Goal: Information Seeking & Learning: Find contact information

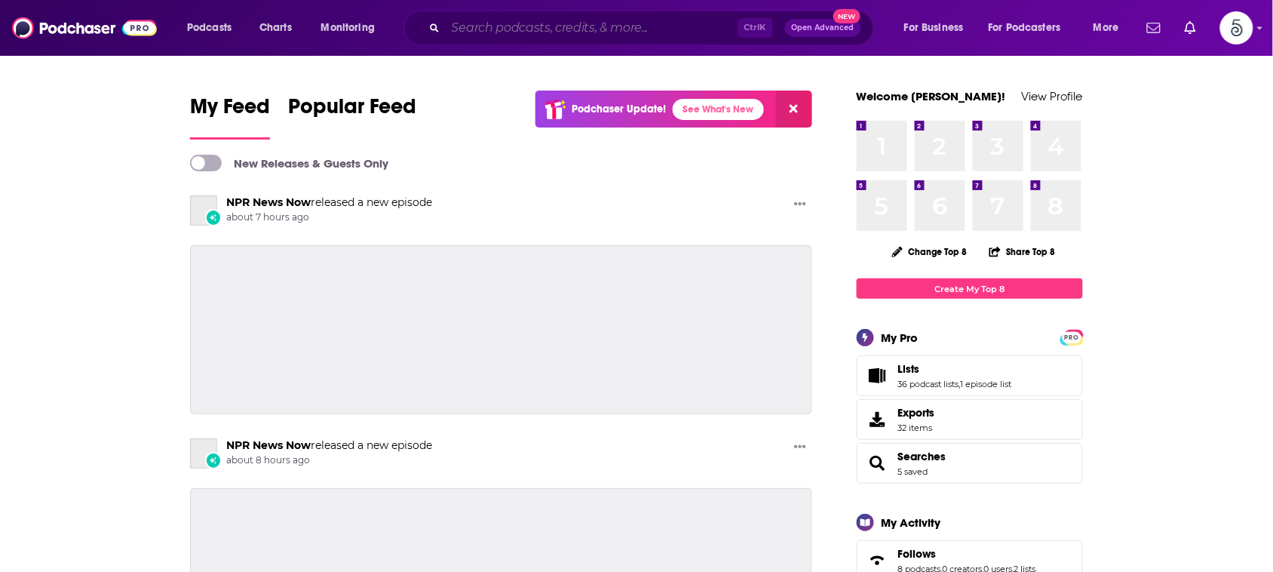
click at [534, 24] on input "Search podcasts, credits, & more..." at bounding box center [592, 28] width 292 height 24
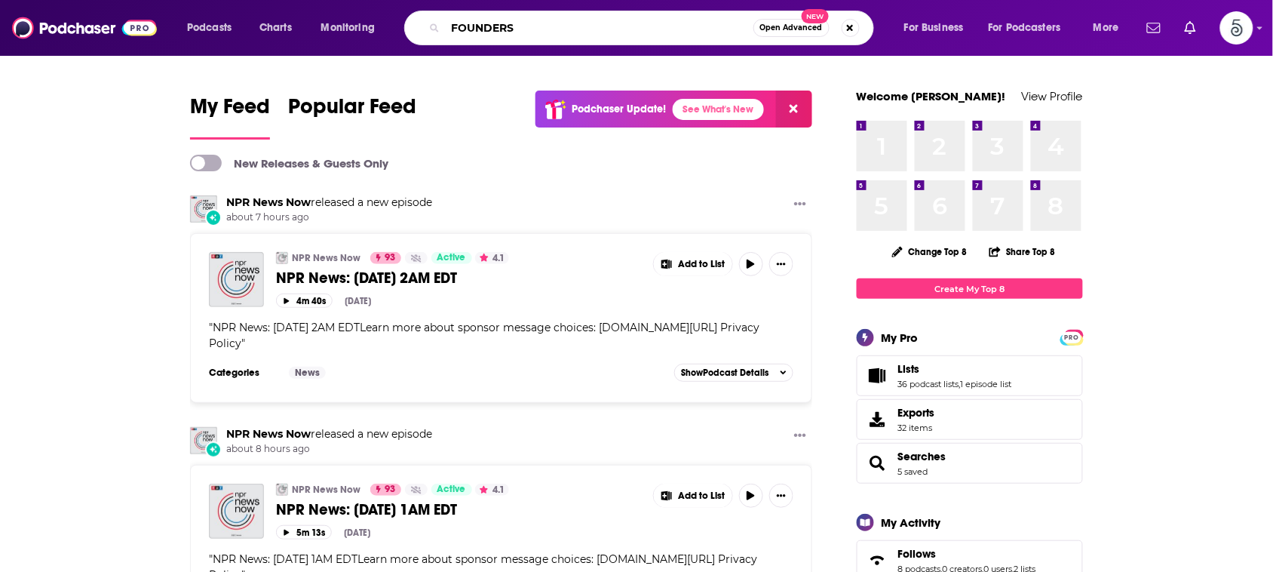
type input "FOUNDERS"
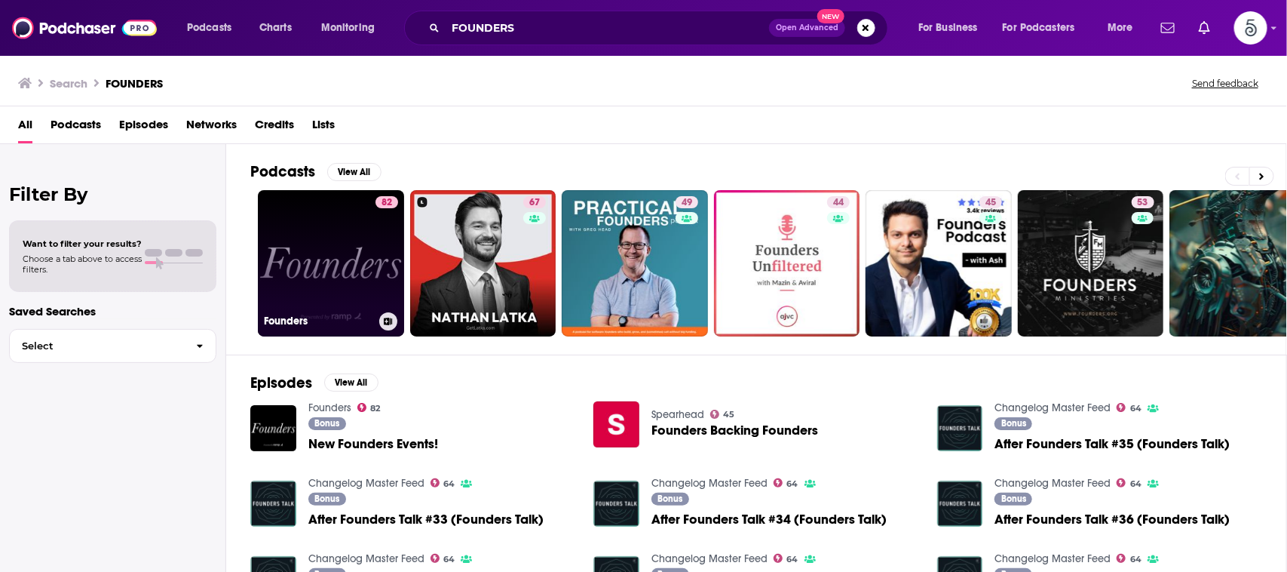
click at [338, 223] on link "82 Founders" at bounding box center [331, 263] width 146 height 146
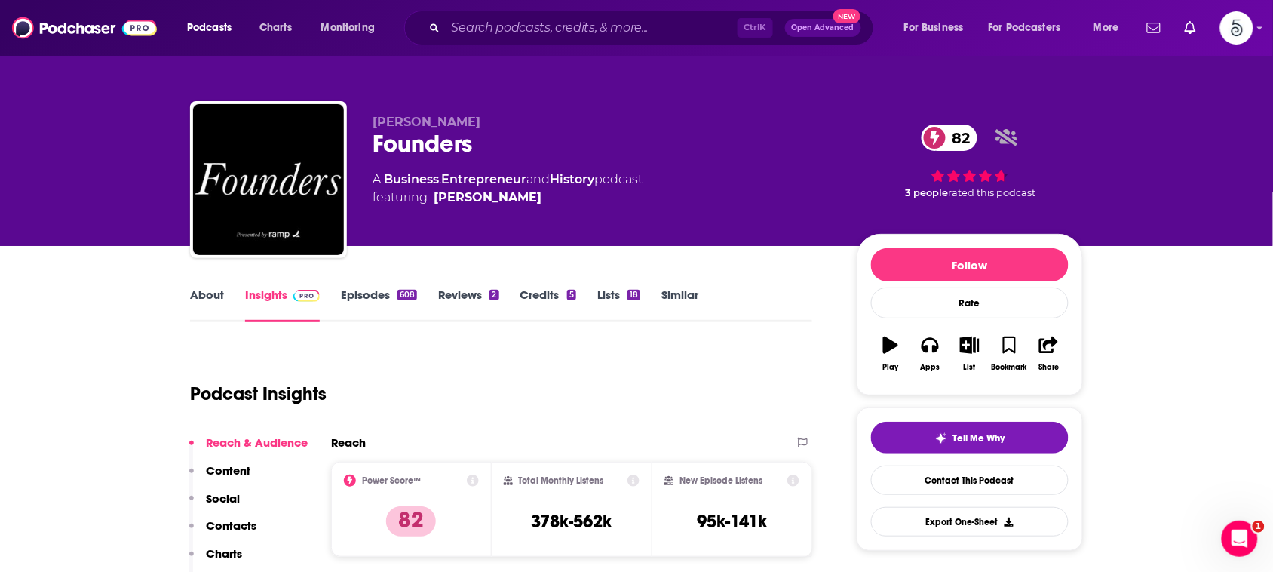
click at [204, 299] on link "About" at bounding box center [207, 304] width 34 height 35
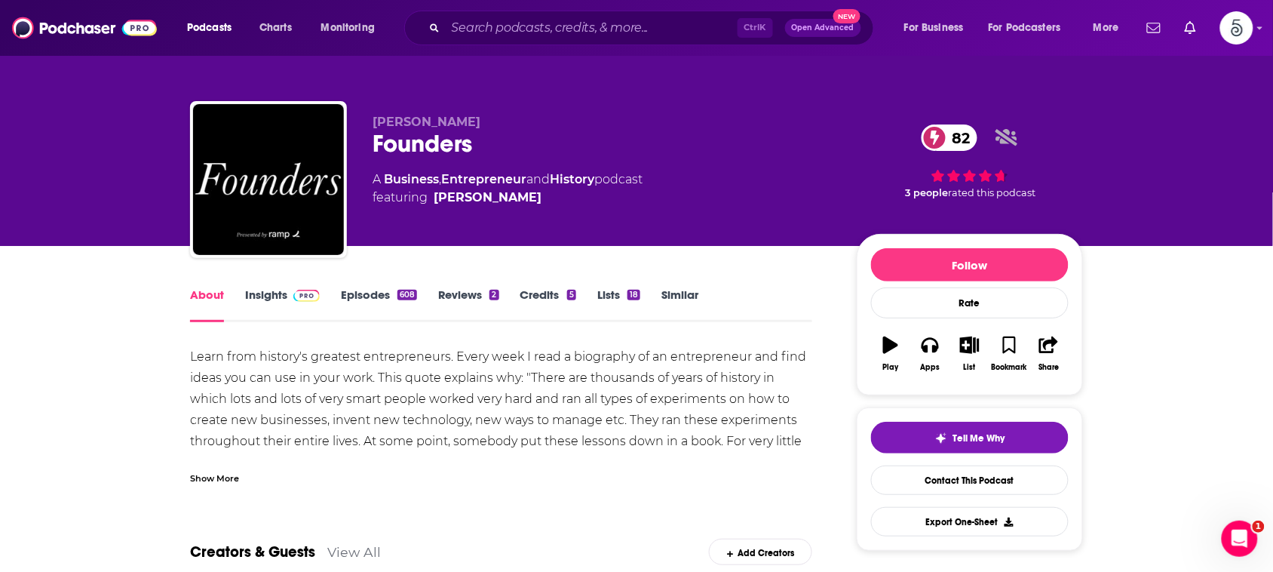
click at [269, 300] on link "Insights" at bounding box center [282, 304] width 75 height 35
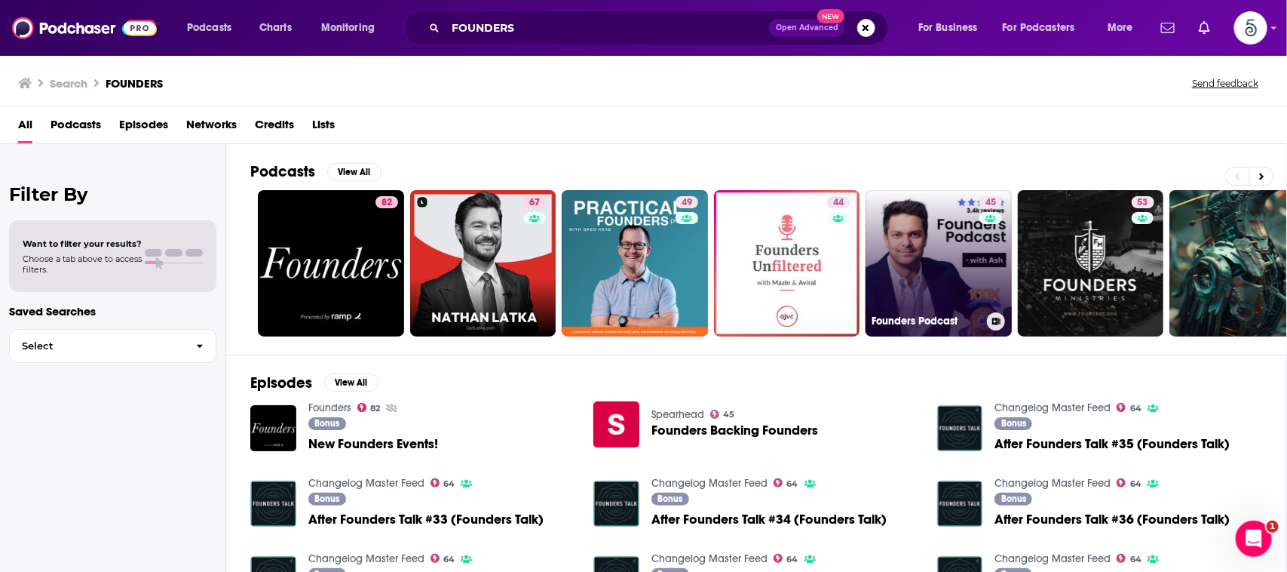
click at [963, 257] on link "45 Founders Podcast" at bounding box center [939, 263] width 146 height 146
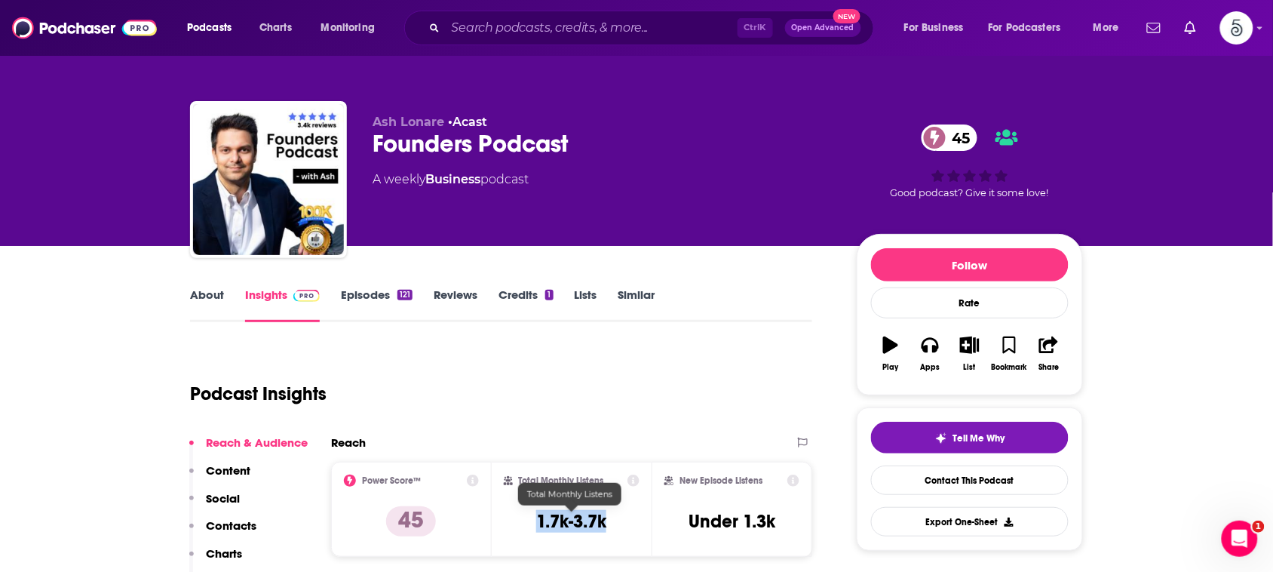
drag, startPoint x: 597, startPoint y: 517, endPoint x: 537, endPoint y: 518, distance: 60.3
click at [537, 518] on div "Total Monthly Listens 1.7k-3.7k" at bounding box center [572, 508] width 136 height 69
copy h3 "1.7k-3.7k"
click at [685, 23] on input "Search podcasts, credits, & more..." at bounding box center [592, 28] width 292 height 24
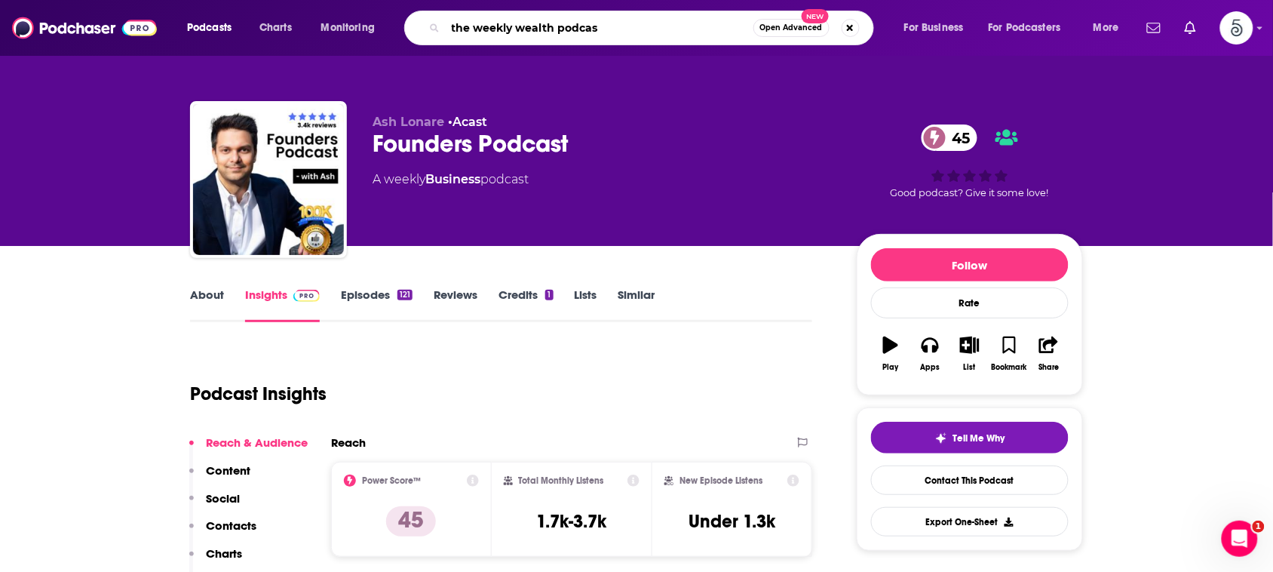
type input "the weekly wealth podcast"
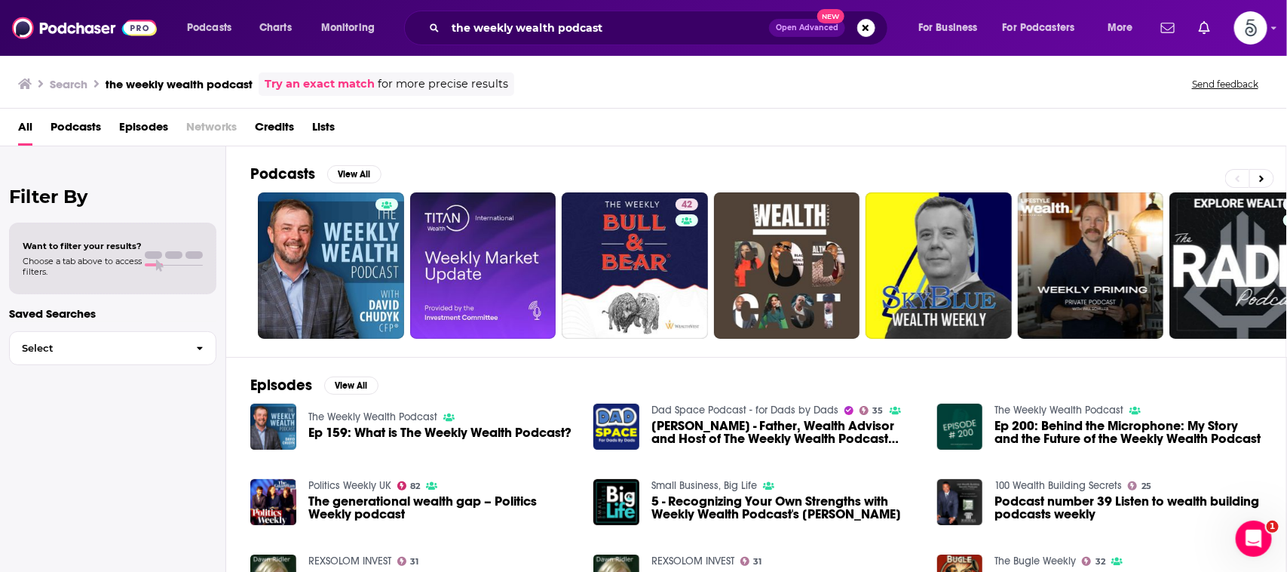
click at [510, 107] on div "Search the weekly wealth podcast Try an exact match for more precise results Se…" at bounding box center [643, 81] width 1287 height 54
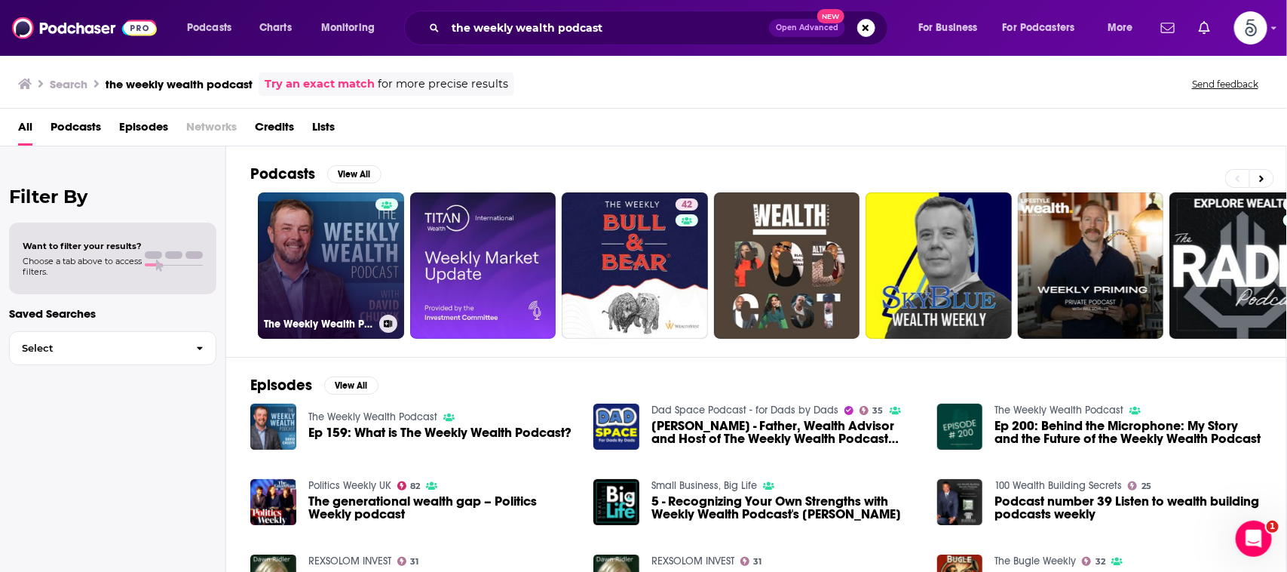
click at [353, 243] on link "The Weekly Wealth Podcast" at bounding box center [331, 265] width 146 height 146
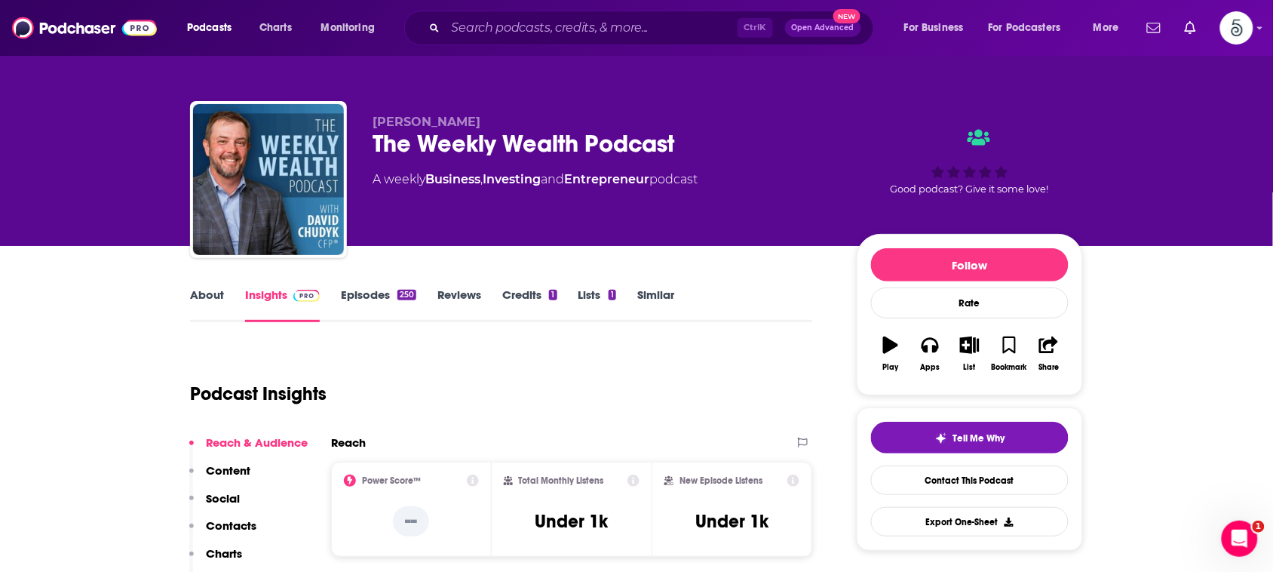
click at [205, 292] on link "About" at bounding box center [207, 304] width 34 height 35
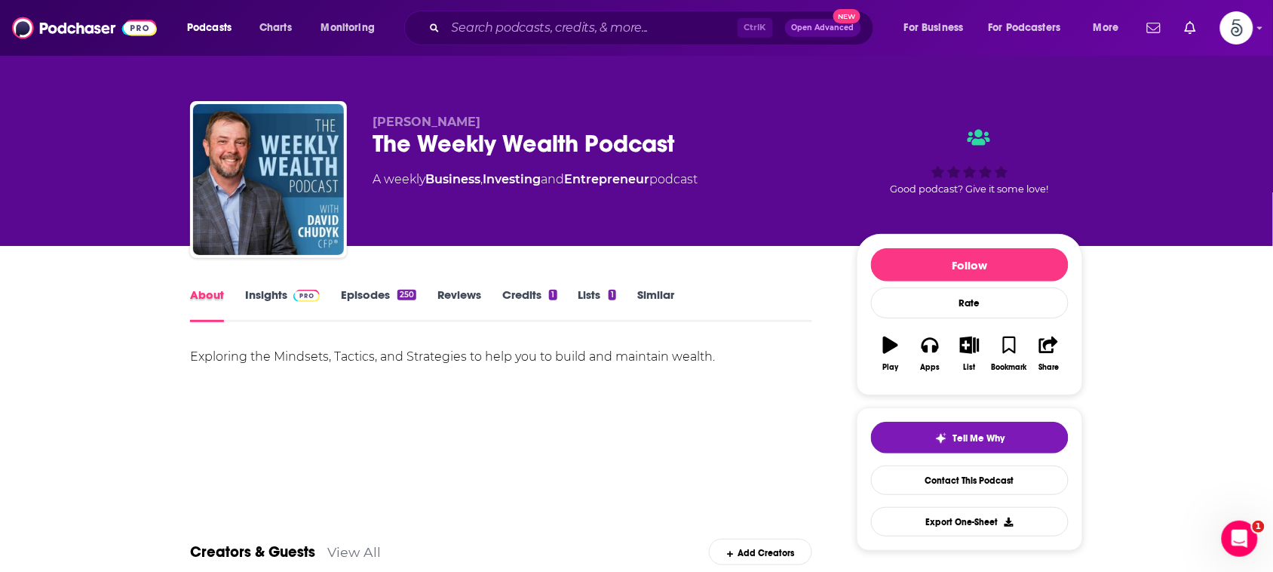
click at [239, 291] on div "About" at bounding box center [217, 304] width 55 height 35
click at [273, 296] on link "Insights" at bounding box center [282, 304] width 75 height 35
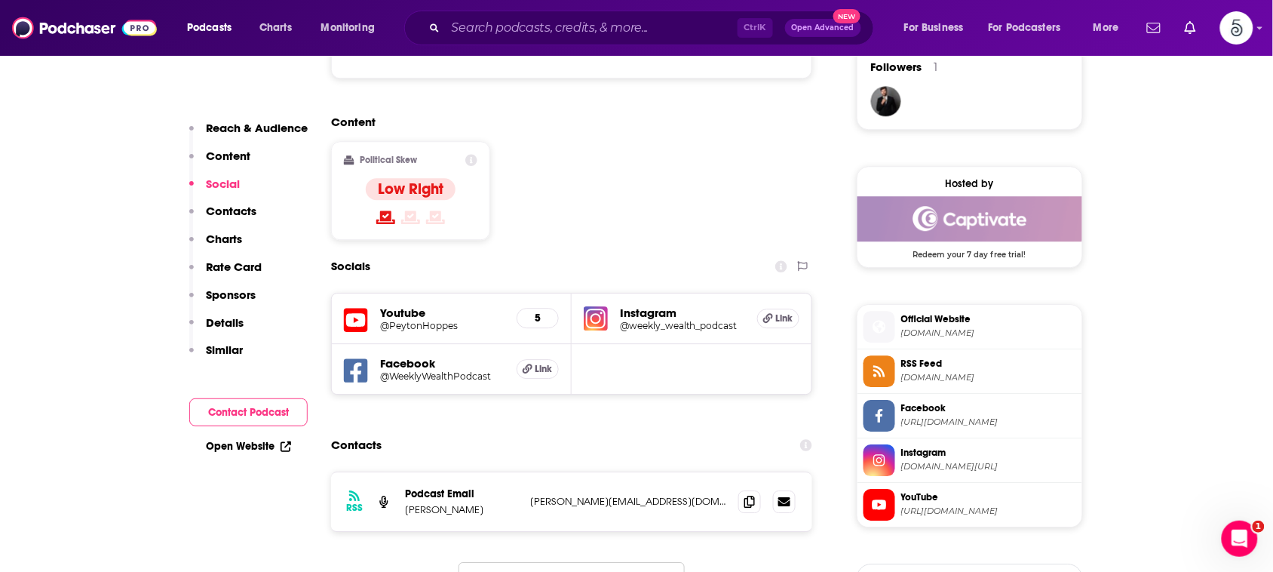
scroll to position [1172, 0]
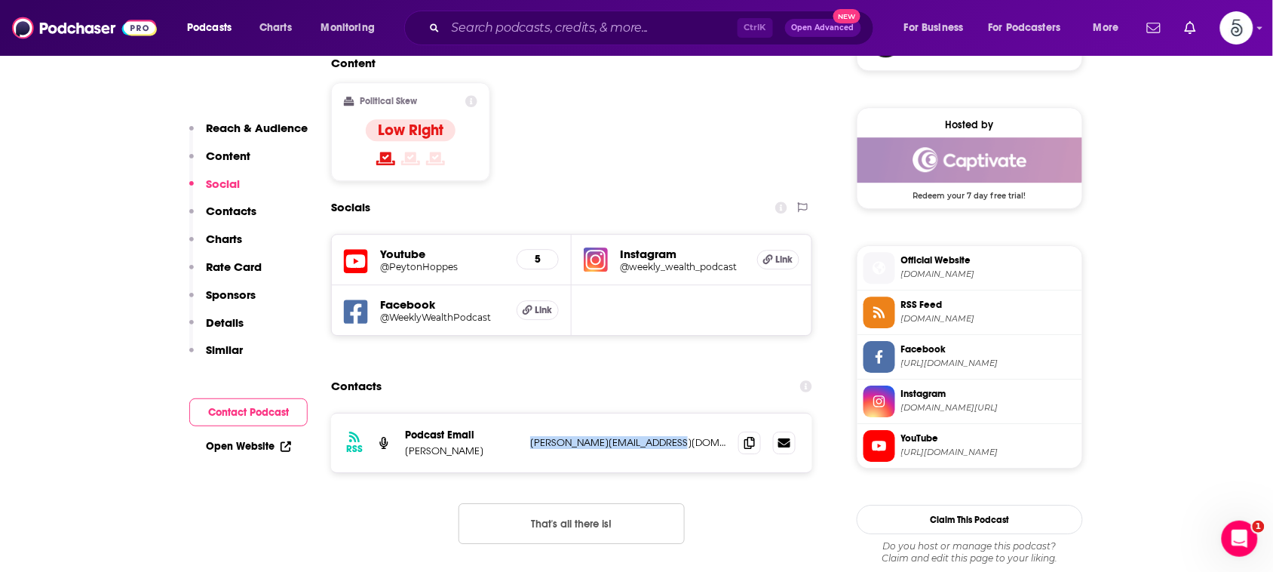
drag, startPoint x: 695, startPoint y: 387, endPoint x: 529, endPoint y: 400, distance: 167.2
click at [529, 413] on div "RSS Podcast Email [PERSON_NAME] [PERSON_NAME][EMAIL_ADDRESS][DOMAIN_NAME] [PERS…" at bounding box center [571, 442] width 481 height 59
copy p "[PERSON_NAME][EMAIL_ADDRESS][DOMAIN_NAME]"
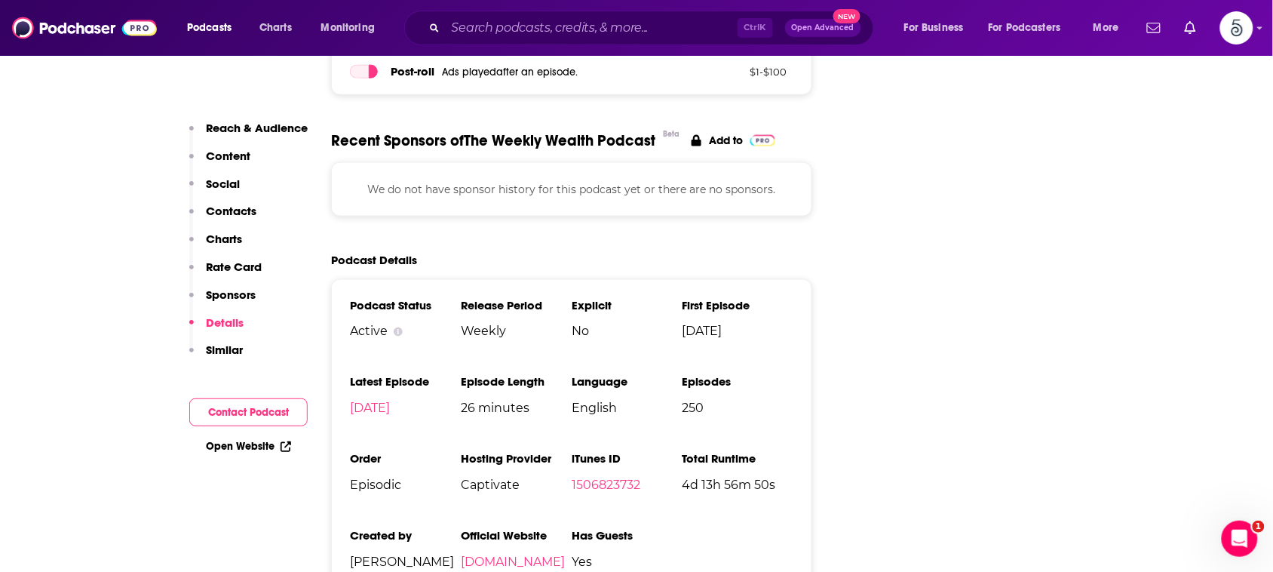
scroll to position [2301, 0]
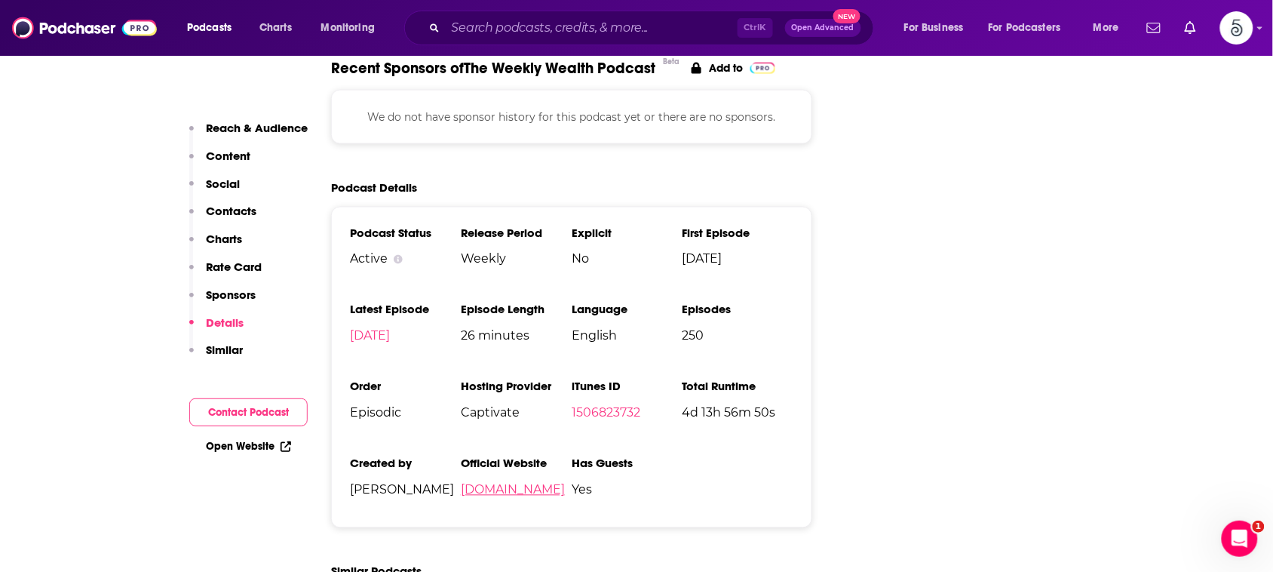
click at [535, 483] on link "[DOMAIN_NAME]" at bounding box center [513, 490] width 104 height 14
click at [672, 28] on input "Search podcasts, credits, & more..." at bounding box center [592, 28] width 292 height 24
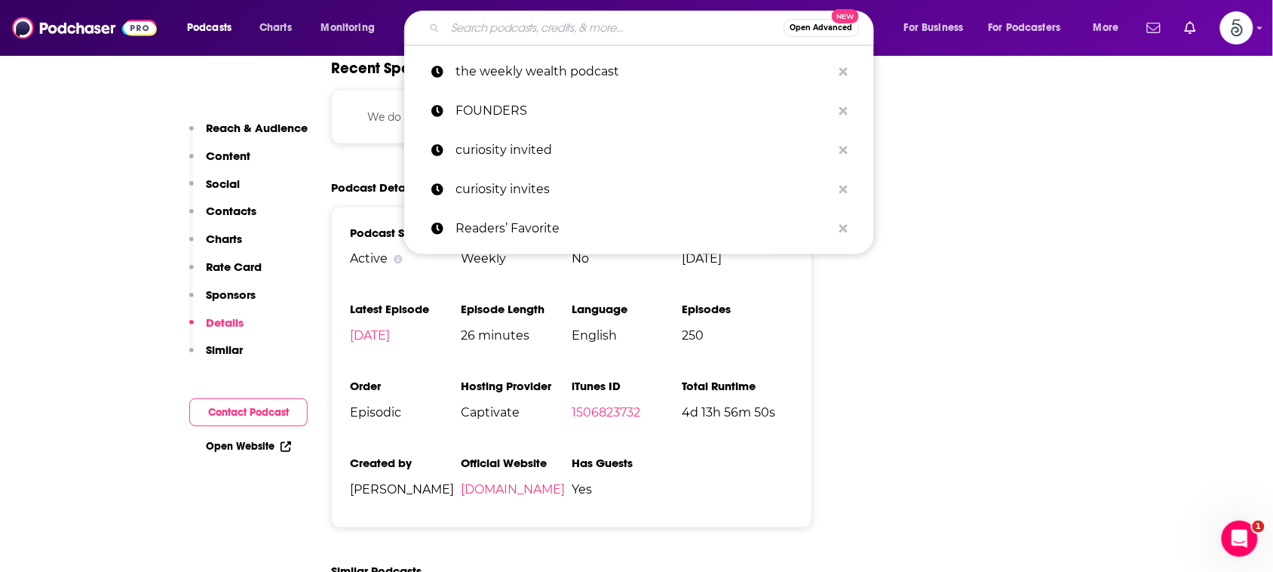
paste input "Visibility Strategies for Women Entrepreneurs"
type input "Visibility Strategies for Women Entrepreneurs"
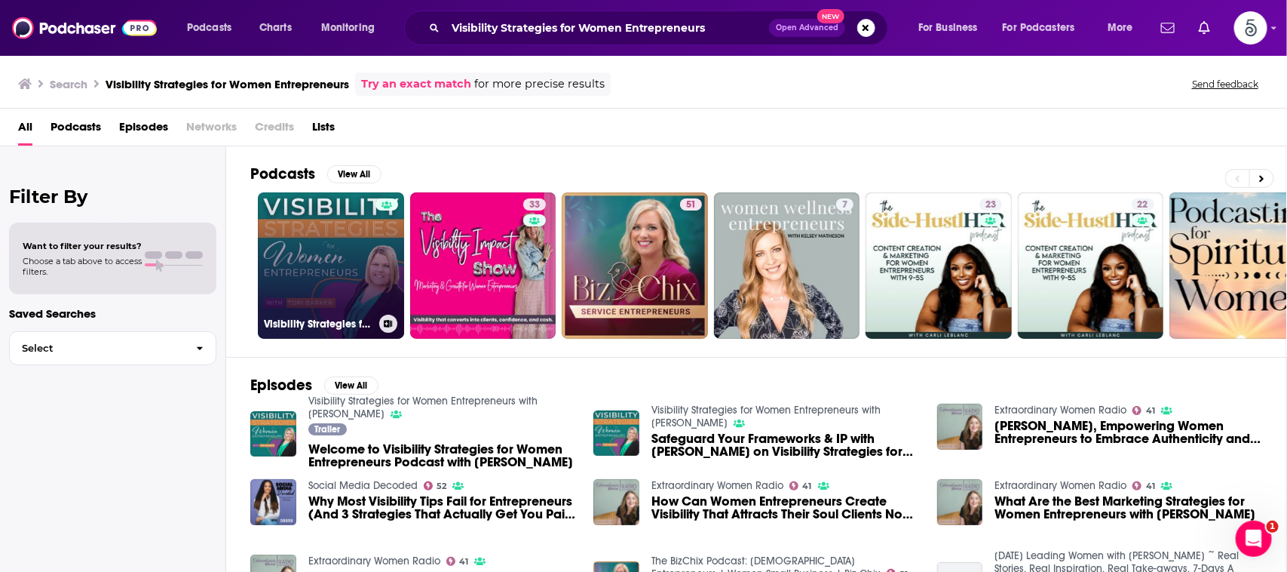
click at [340, 228] on link "Visibility Strategies for Women Entrepreneurs with [PERSON_NAME]" at bounding box center [331, 265] width 146 height 146
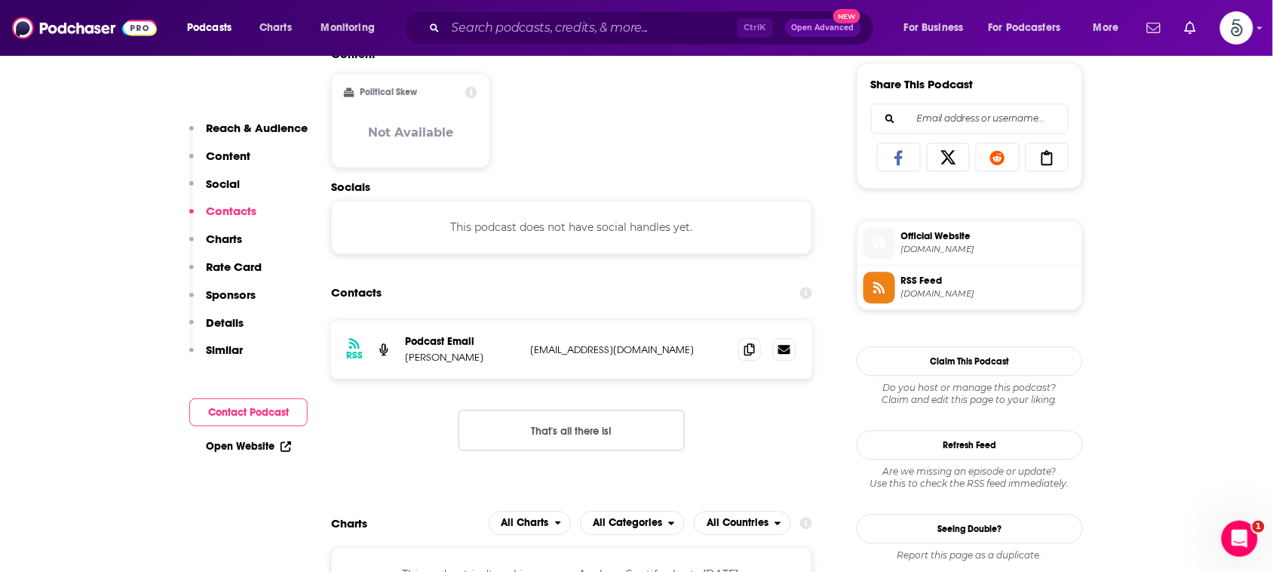
scroll to position [869, 0]
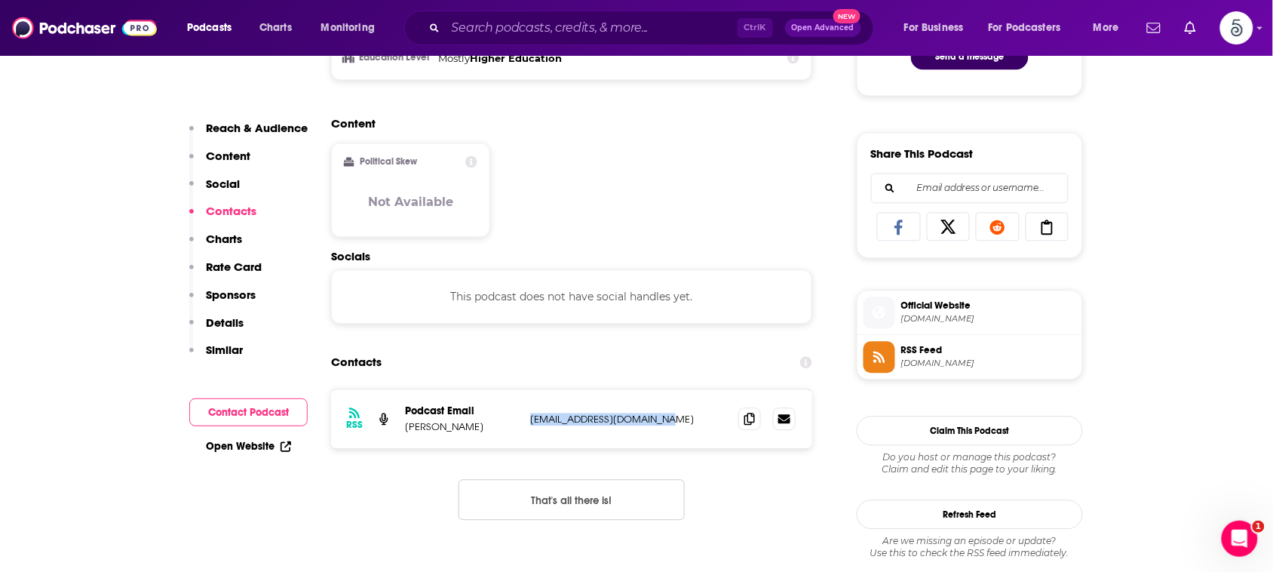
drag, startPoint x: 679, startPoint y: 423, endPoint x: 530, endPoint y: 424, distance: 149.3
click at [530, 424] on p "[EMAIL_ADDRESS][DOMAIN_NAME]" at bounding box center [628, 418] width 196 height 13
copy p "[EMAIL_ADDRESS][DOMAIN_NAME]"
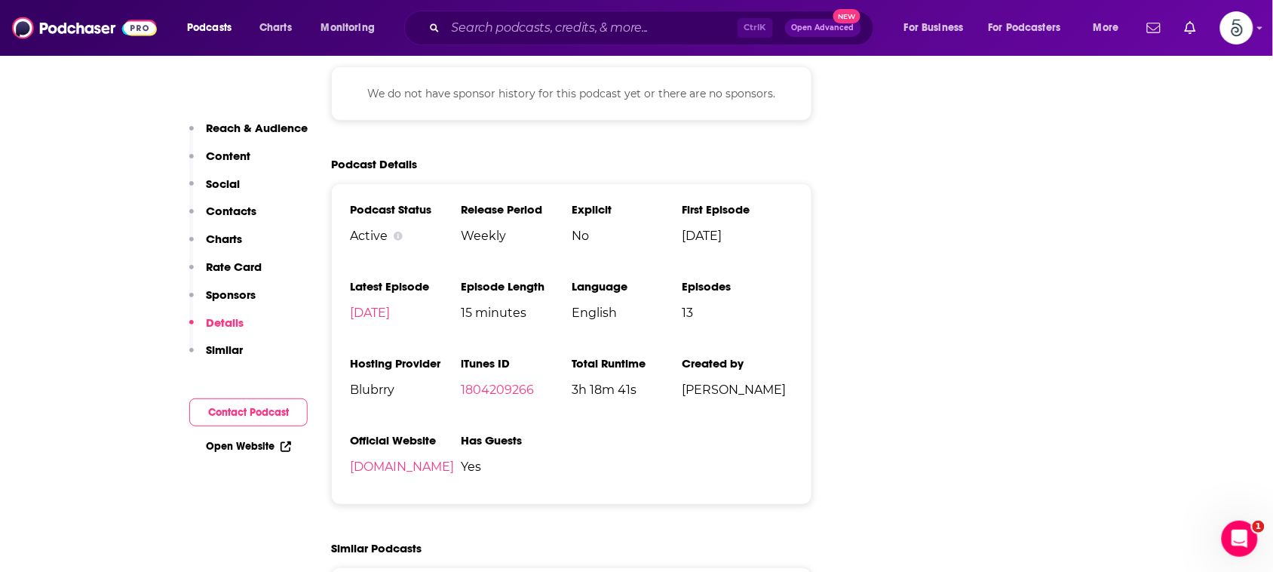
scroll to position [1793, 0]
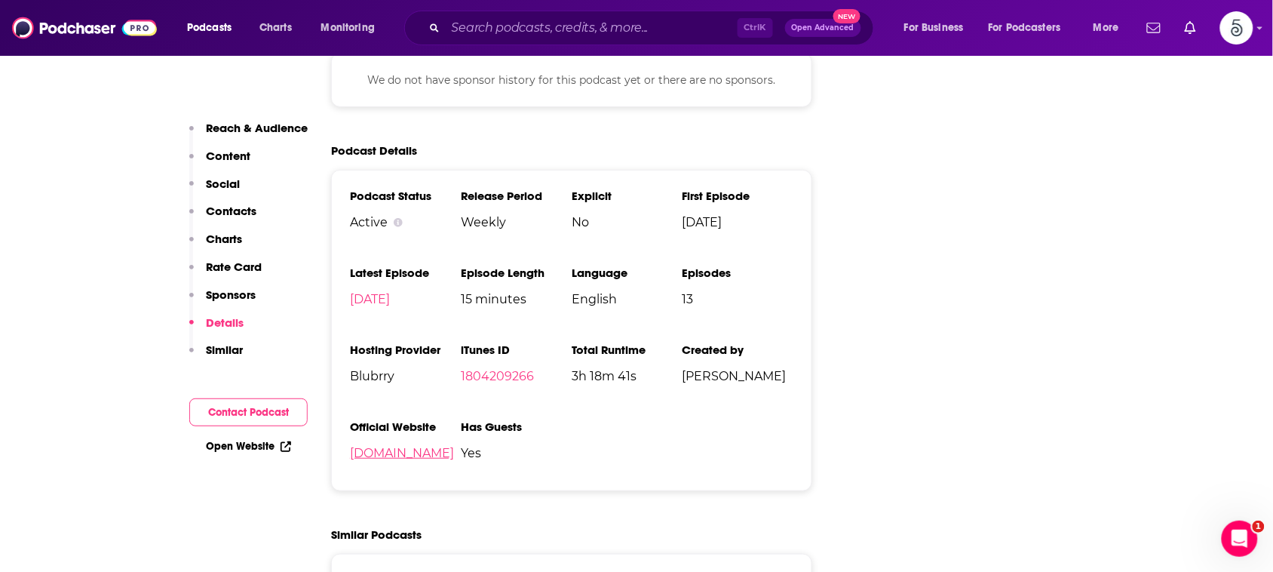
click at [400, 460] on link "[DOMAIN_NAME]" at bounding box center [402, 453] width 104 height 14
click at [536, 17] on input "Search podcasts, credits, & more..." at bounding box center [592, 28] width 292 height 24
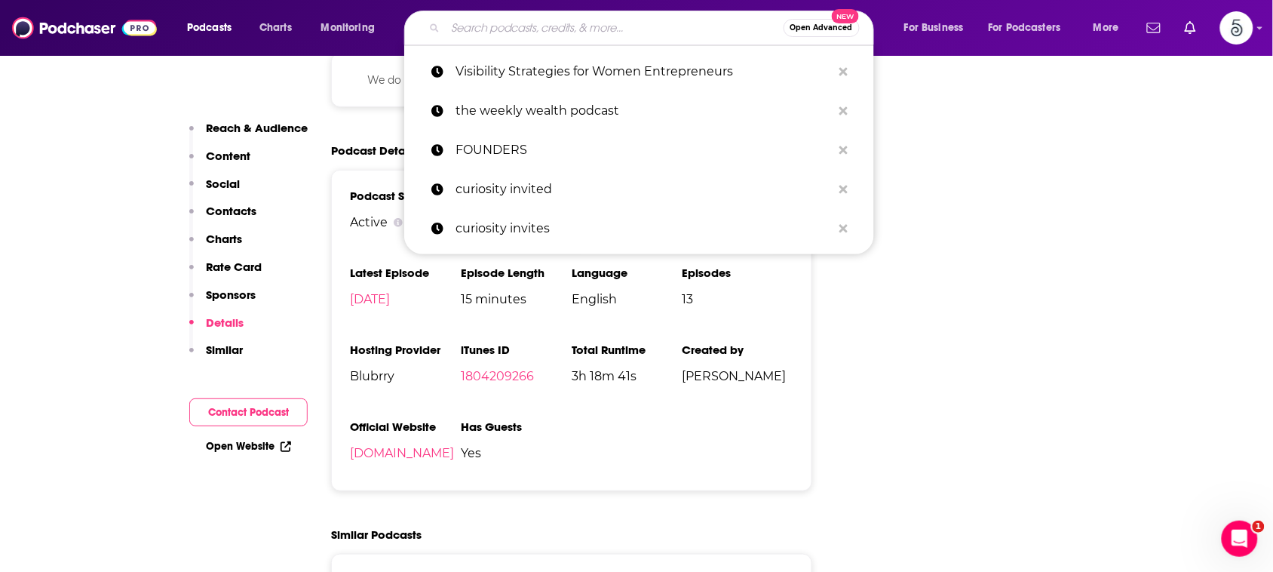
click at [536, 17] on input "Search podcasts, credits, & more..." at bounding box center [615, 28] width 338 height 24
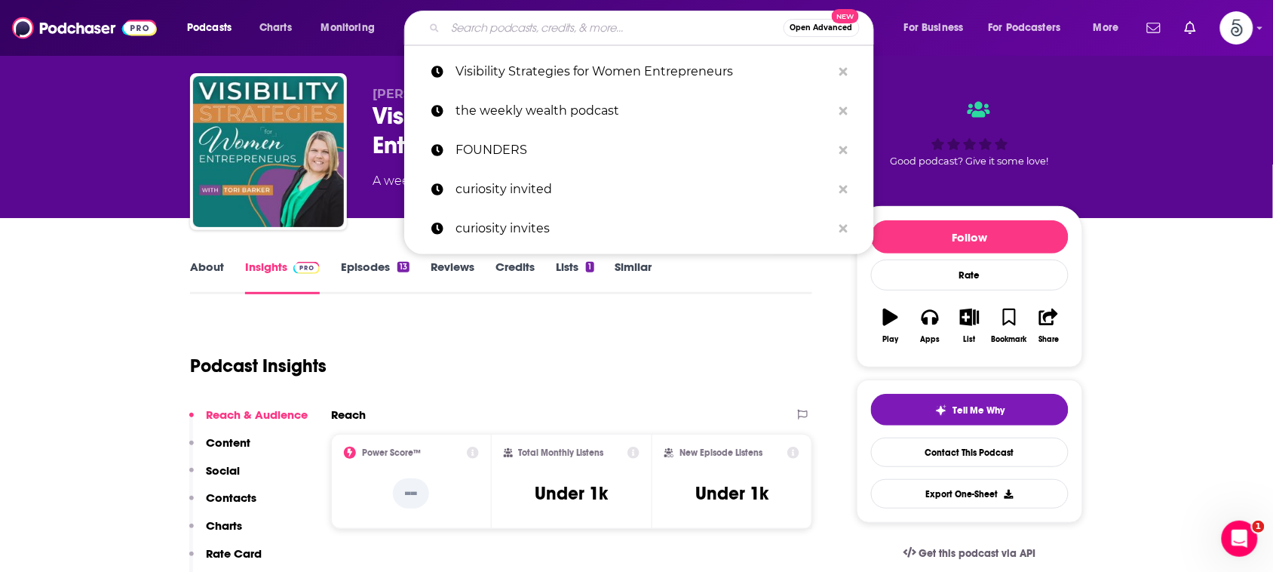
scroll to position [14, 0]
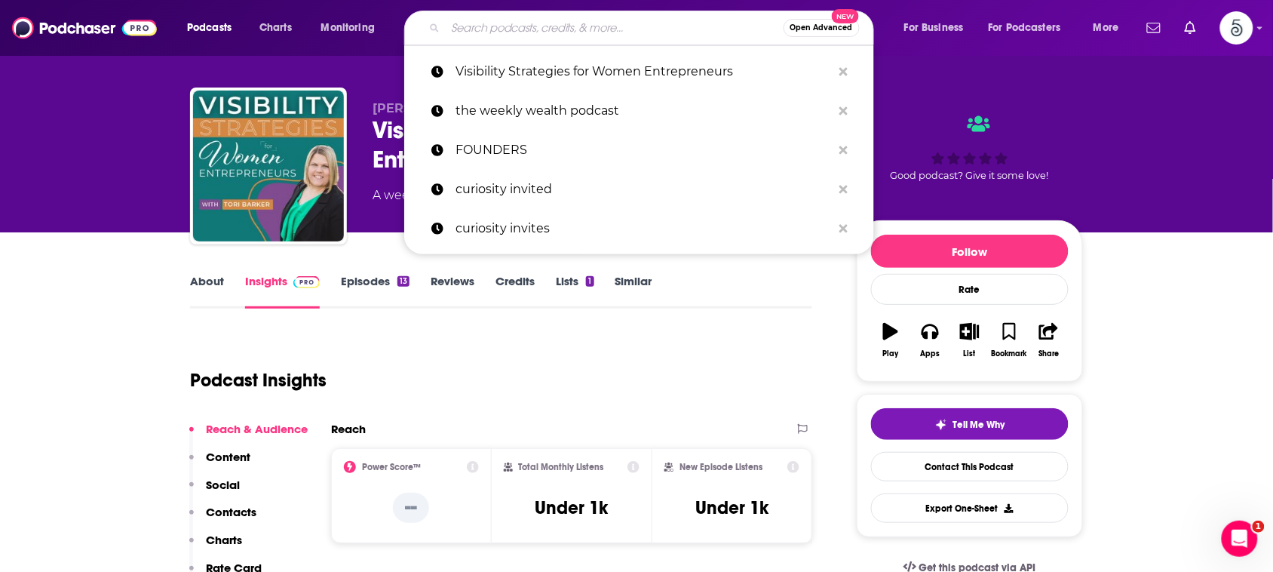
click at [201, 275] on link "About" at bounding box center [207, 291] width 34 height 35
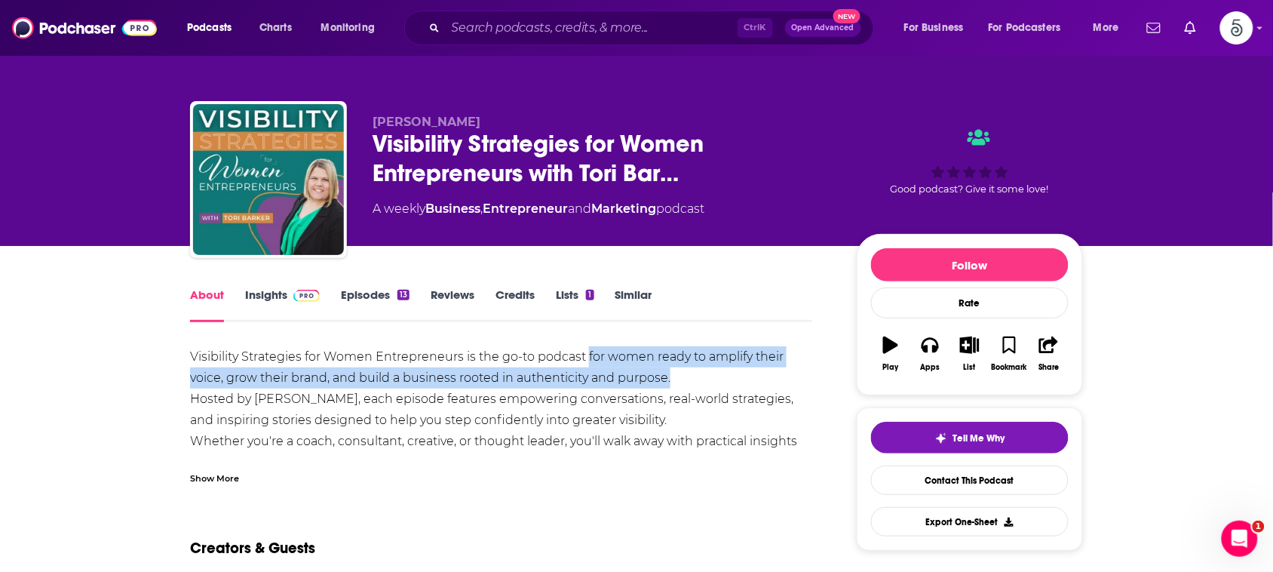
drag, startPoint x: 588, startPoint y: 351, endPoint x: 671, endPoint y: 376, distance: 86.4
click at [671, 376] on div "Visibility Strategies for Women Entrepreneurs is the go-to podcast for women re…" at bounding box center [501, 420] width 622 height 148
copy div "for women ready to amplify their voice, grow their brand, and build a business …"
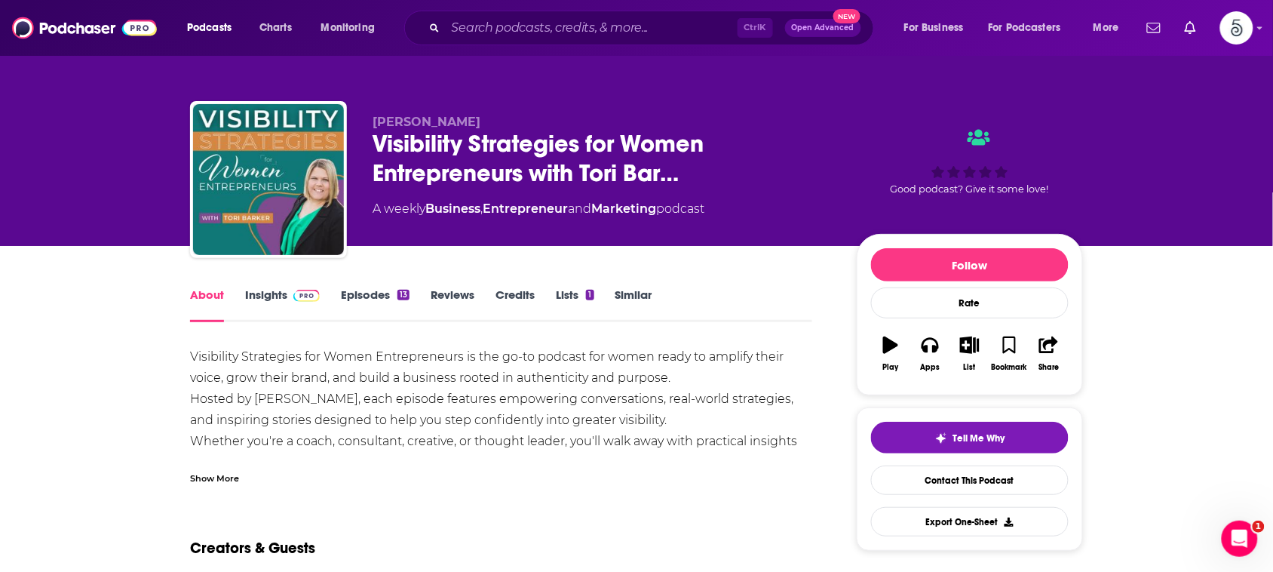
click at [222, 475] on div "Show More" at bounding box center [214, 477] width 49 height 14
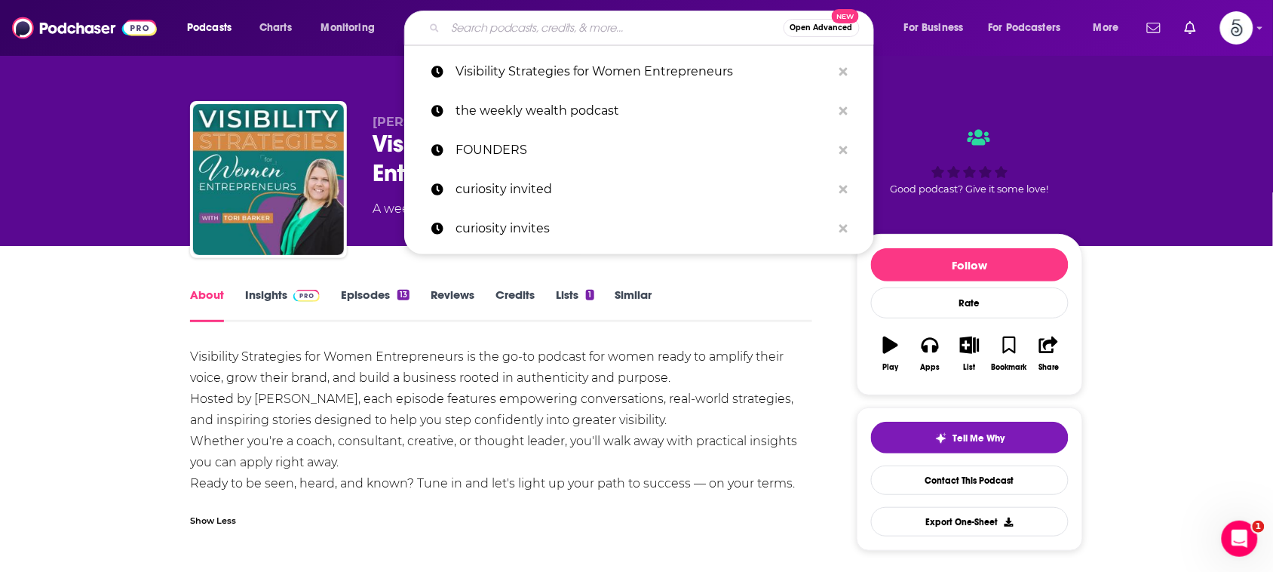
click at [700, 23] on input "Search podcasts, credits, & more..." at bounding box center [615, 28] width 338 height 24
paste input "Mama, What's Next?"
type input "Mama, What's Next?"
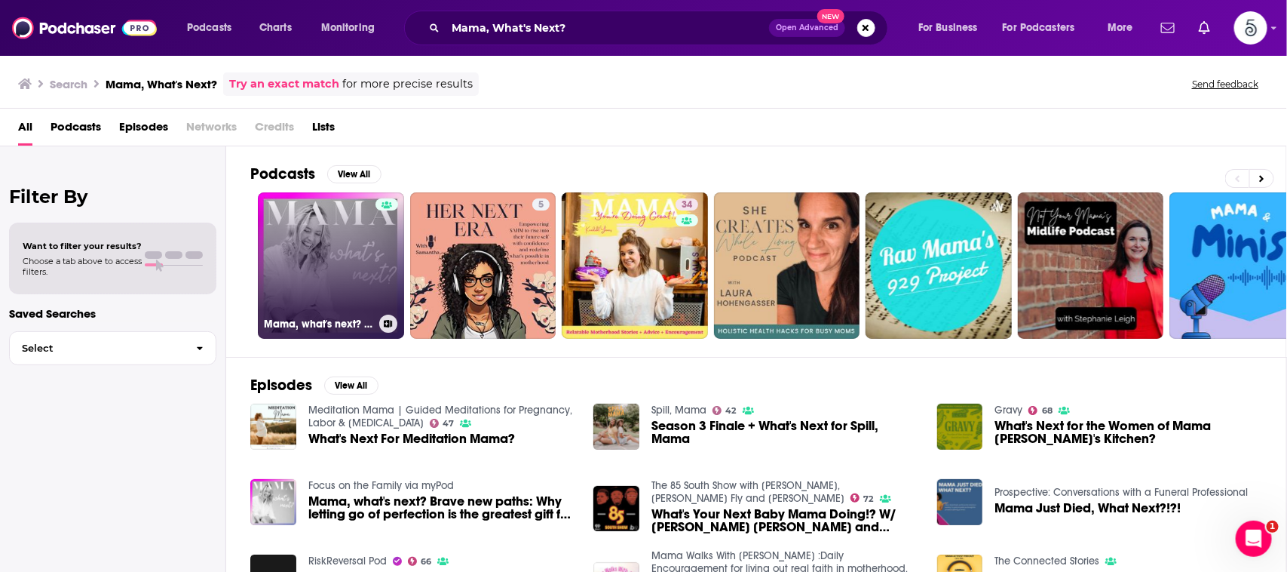
click at [344, 213] on link "Mama, what's next? Brave New Paths" at bounding box center [331, 265] width 146 height 146
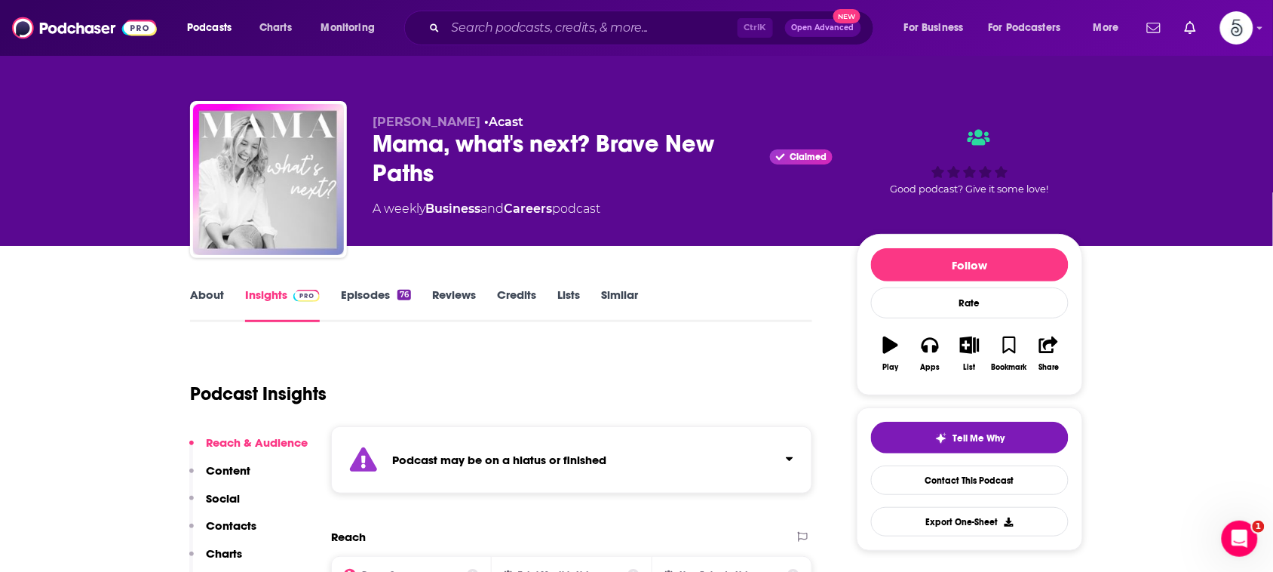
click at [205, 293] on link "About" at bounding box center [207, 304] width 34 height 35
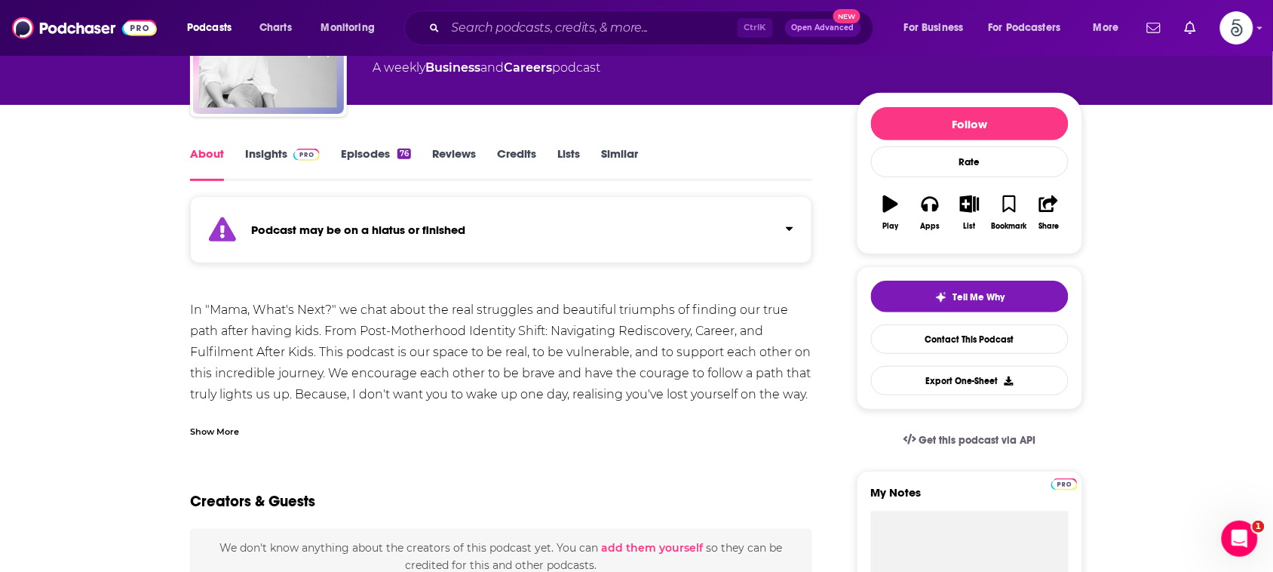
scroll to position [144, 0]
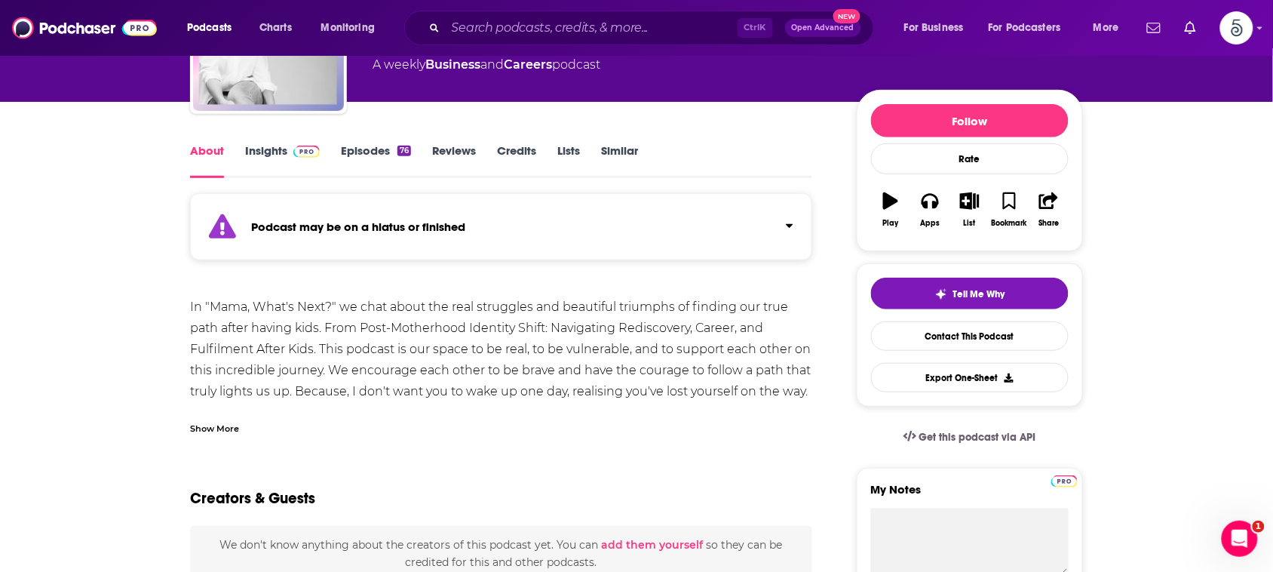
click at [228, 426] on div "Show More" at bounding box center [214, 427] width 49 height 14
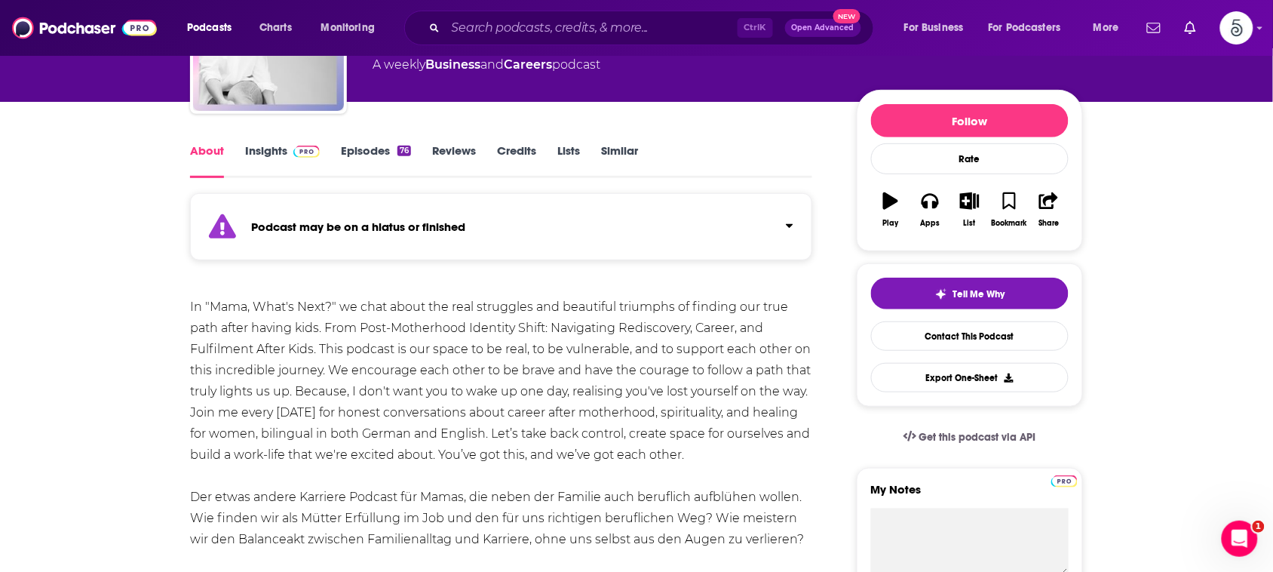
click at [453, 484] on div "In "Mama, What's Next?" we chat about the real struggles and beautiful triumphs…" at bounding box center [501, 444] width 622 height 296
click at [261, 156] on link "Insights" at bounding box center [282, 160] width 75 height 35
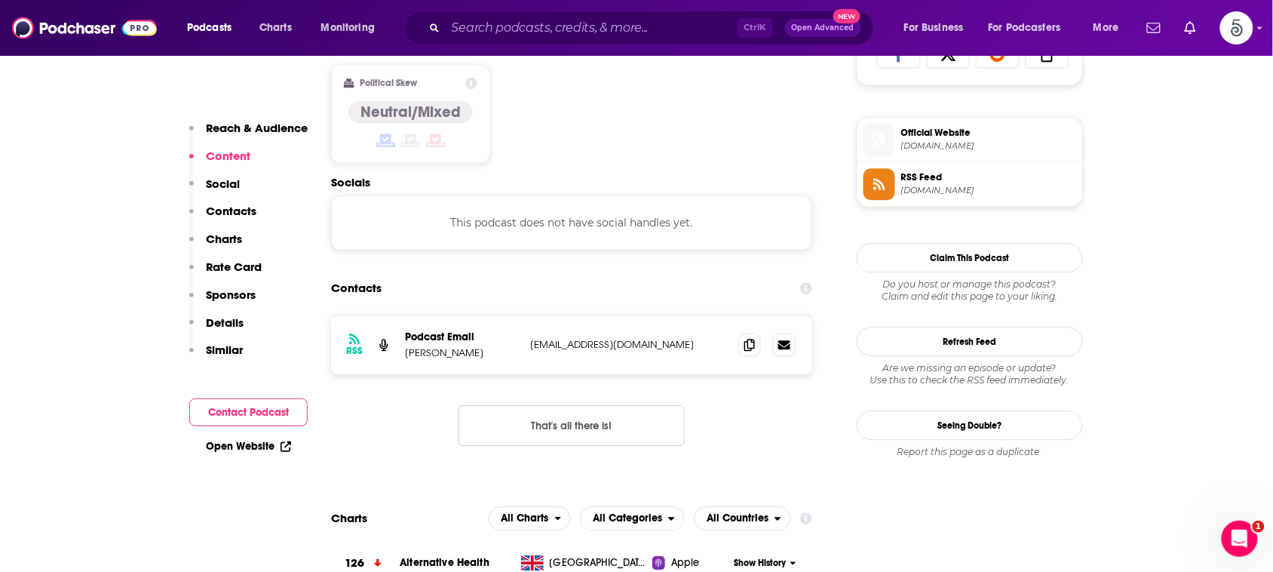
scroll to position [860, 0]
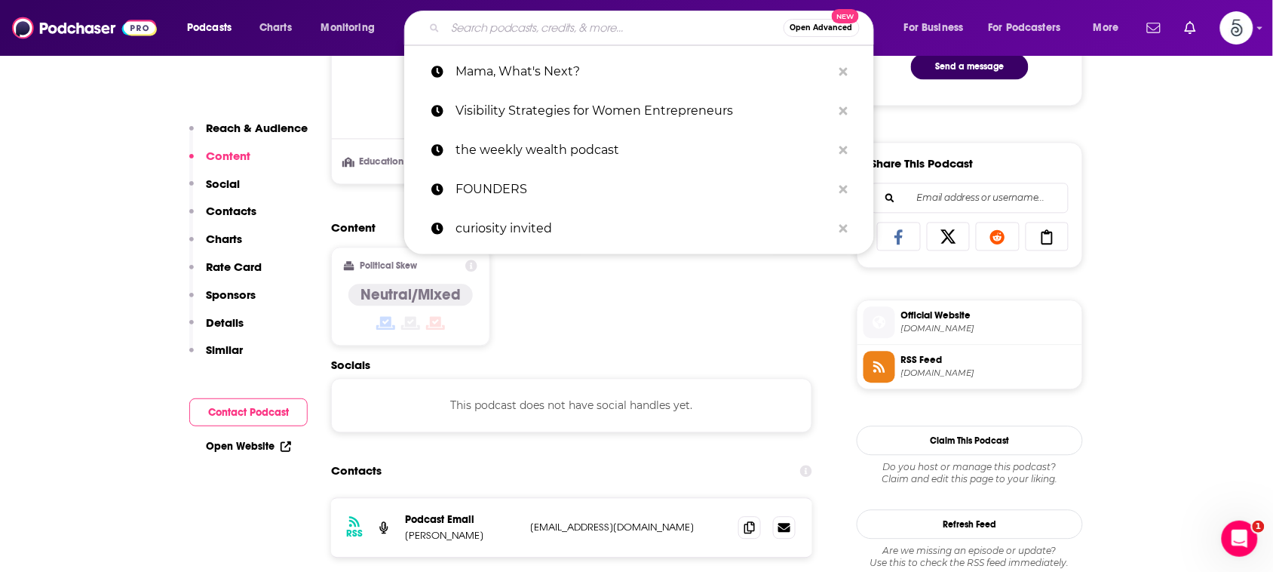
click at [715, 26] on input "Search podcasts, credits, & more..." at bounding box center [615, 28] width 338 height 24
paste input "The Never Too Old to Lift Podcast"
type input "The Never Too Old to Lift Podcast"
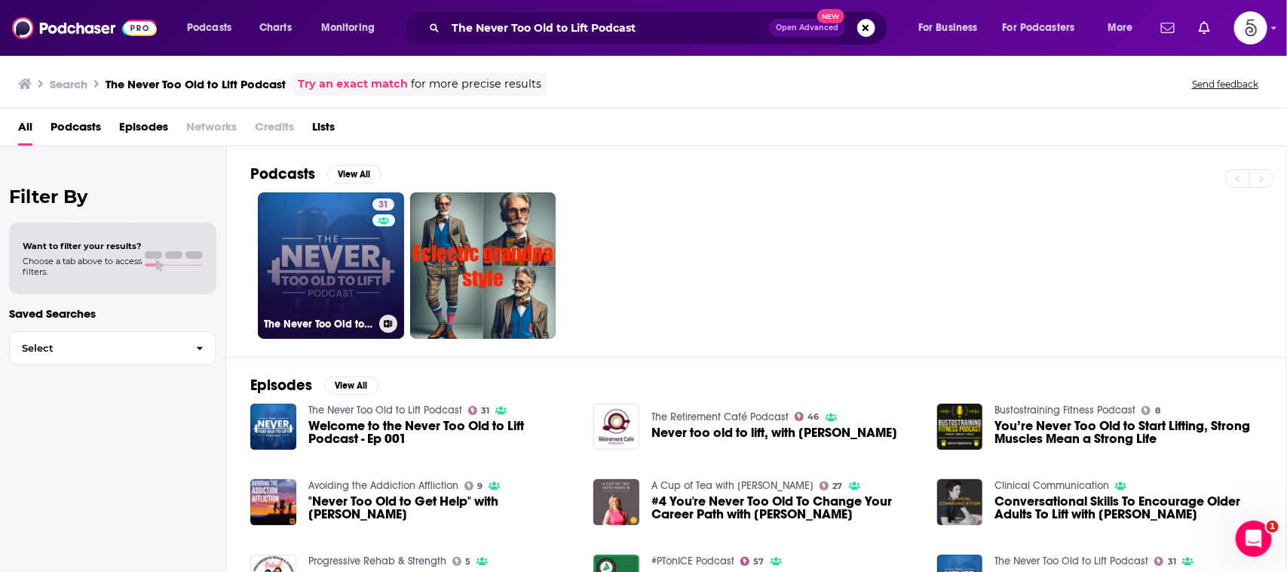
click at [353, 275] on link "31 The Never Too Old to Lift Podcast" at bounding box center [331, 265] width 146 height 146
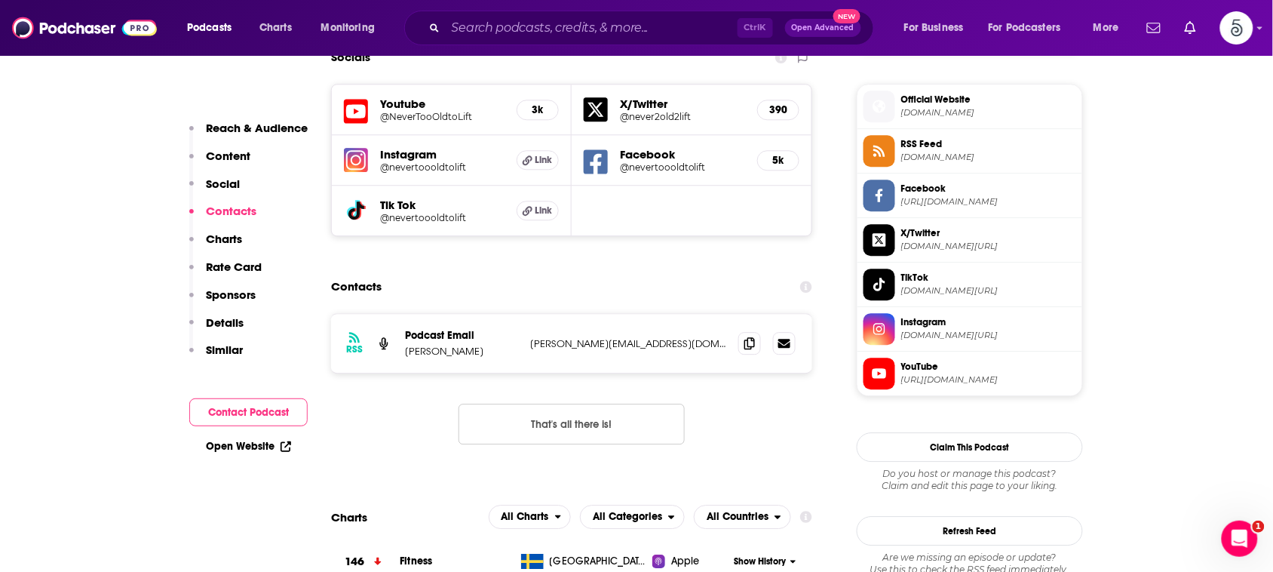
scroll to position [1034, 0]
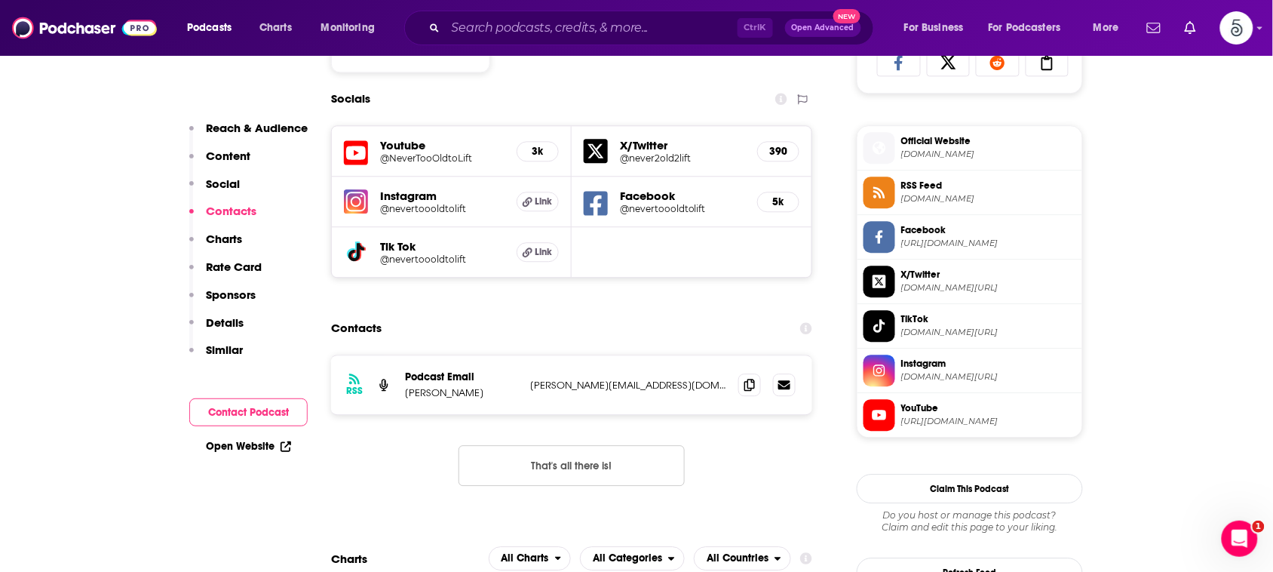
click at [661, 377] on div "RSS Podcast Email [PERSON_NAME] [PERSON_NAME][EMAIL_ADDRESS][DOMAIN_NAME] [PERS…" at bounding box center [571, 384] width 481 height 59
drag, startPoint x: 661, startPoint y: 377, endPoint x: 534, endPoint y: 394, distance: 128.6
click at [534, 394] on div "RSS Podcast Email [PERSON_NAME] [PERSON_NAME][EMAIL_ADDRESS][DOMAIN_NAME] [PERS…" at bounding box center [571, 384] width 481 height 59
copy div "[PERSON_NAME][EMAIL_ADDRESS][DOMAIN_NAME] [PERSON_NAME][EMAIL_ADDRESS][DOMAIN_N…"
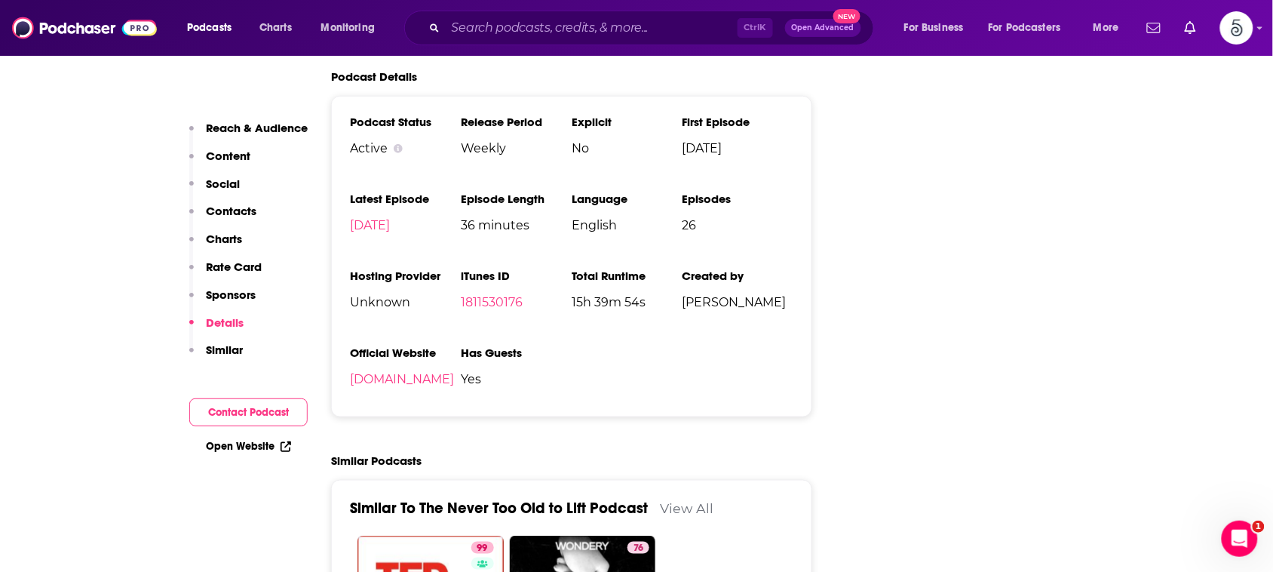
scroll to position [2121, 0]
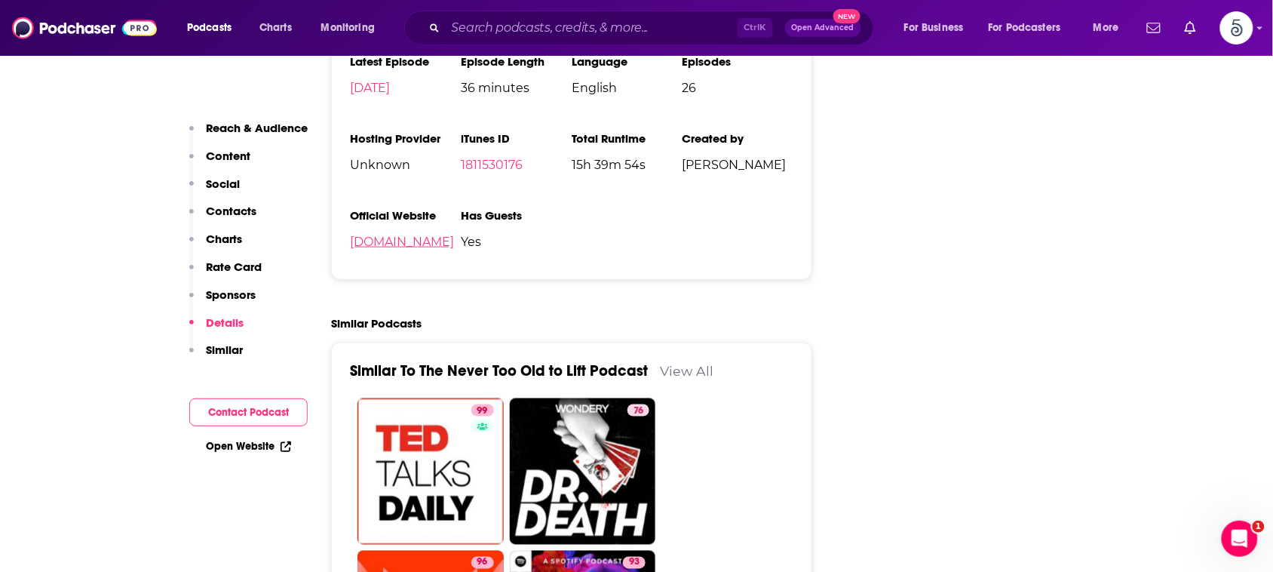
click at [412, 249] on link "[DOMAIN_NAME]" at bounding box center [402, 241] width 104 height 14
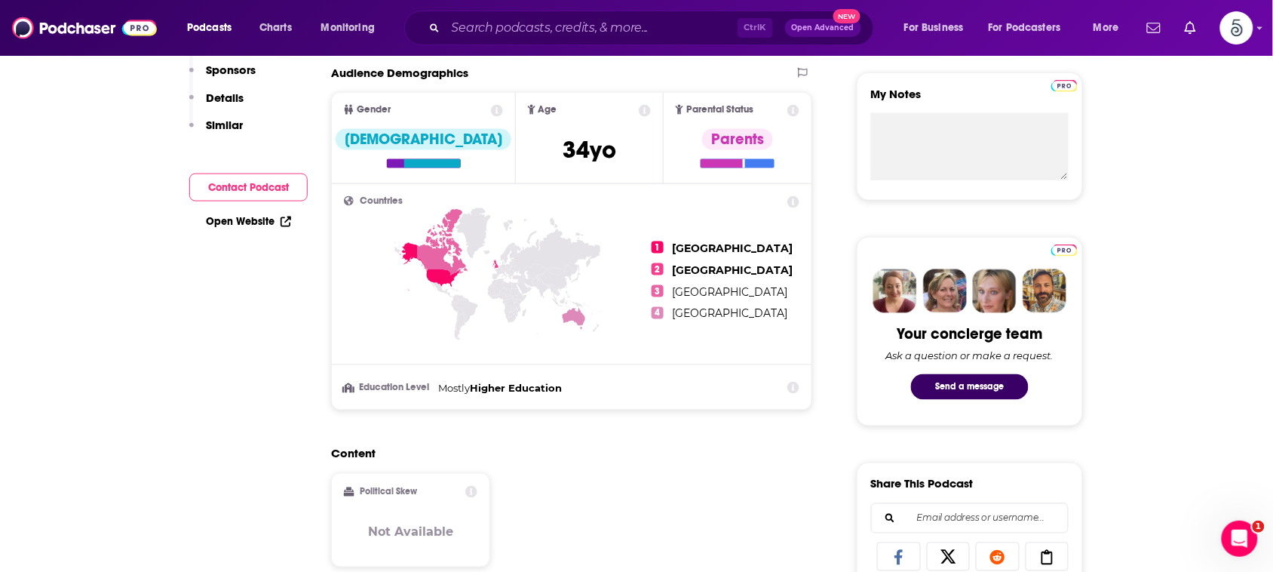
scroll to position [0, 0]
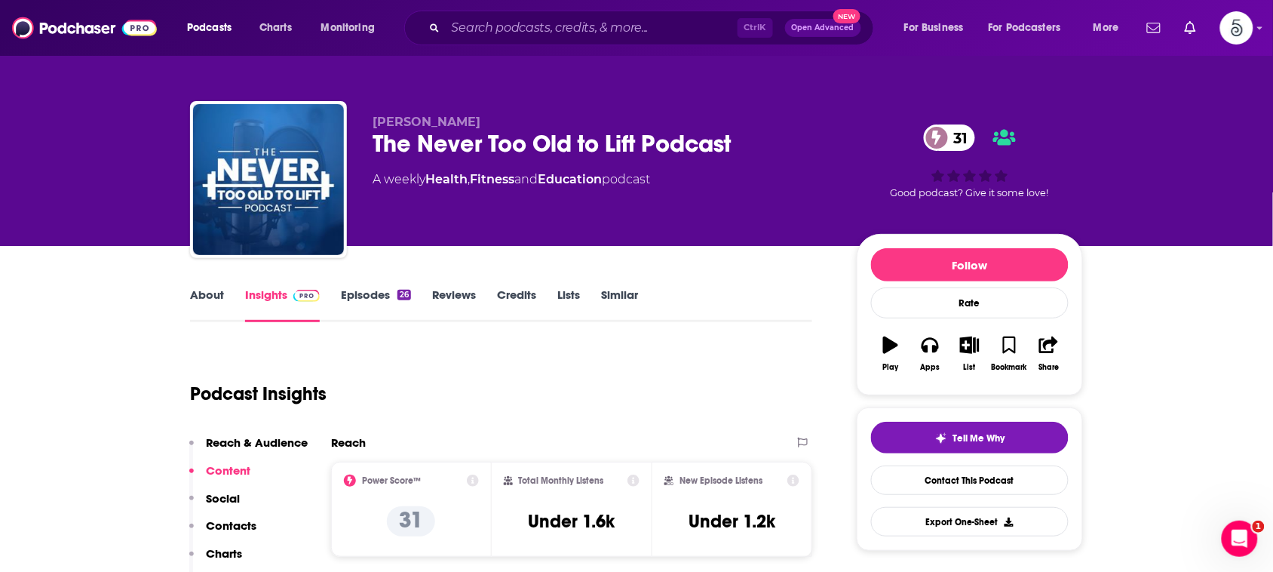
click at [213, 289] on link "About" at bounding box center [207, 304] width 34 height 35
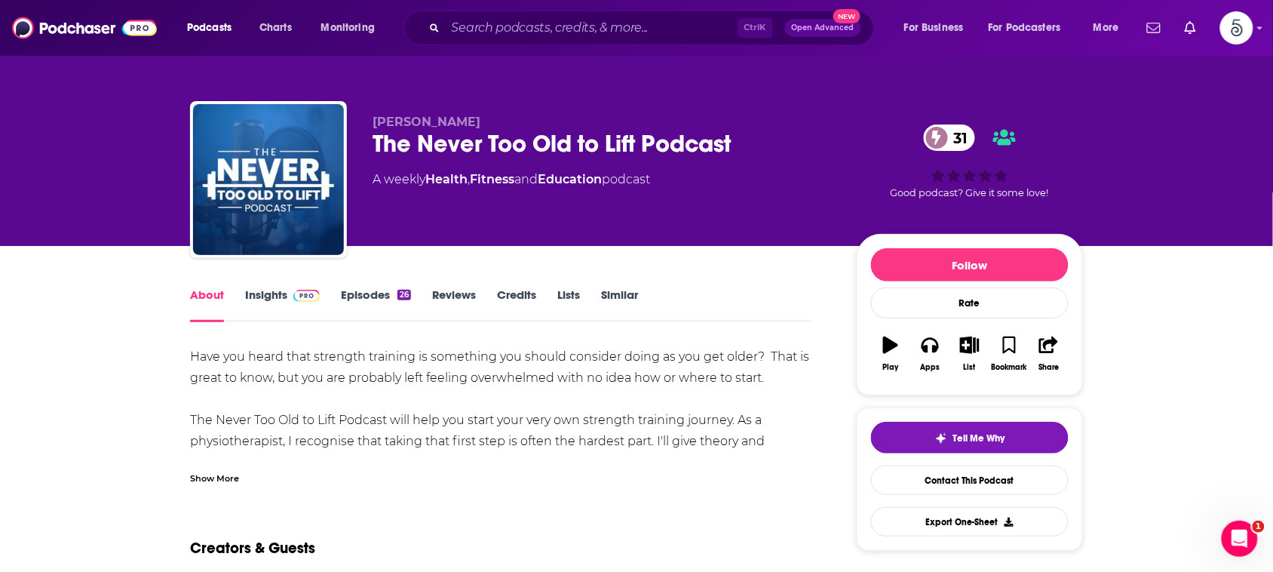
click at [219, 474] on div "Show More" at bounding box center [214, 477] width 49 height 14
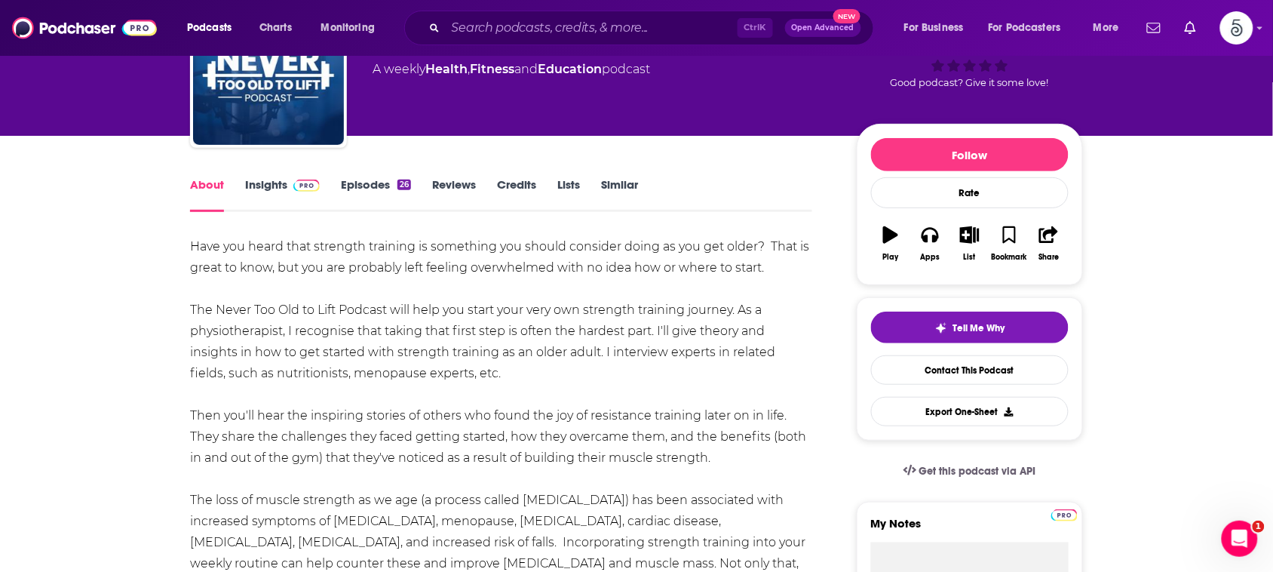
scroll to position [113, 0]
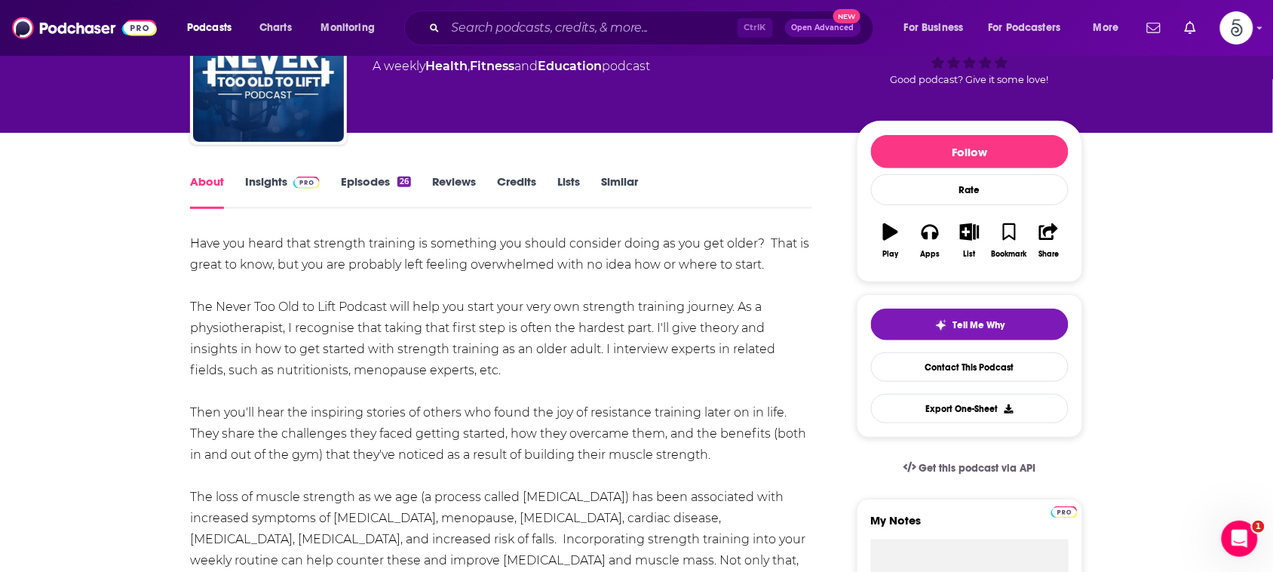
drag, startPoint x: 702, startPoint y: 324, endPoint x: 710, endPoint y: 366, distance: 42.9
click at [710, 366] on div "Have you heard that strength training is something you should consider doing as…" at bounding box center [501, 423] width 622 height 380
copy div "theory and insights in how to get started with strength training as an older ad…"
click at [697, 425] on div "Have you heard that strength training is something you should consider doing as…" at bounding box center [501, 423] width 622 height 380
click at [276, 177] on link "Insights" at bounding box center [282, 191] width 75 height 35
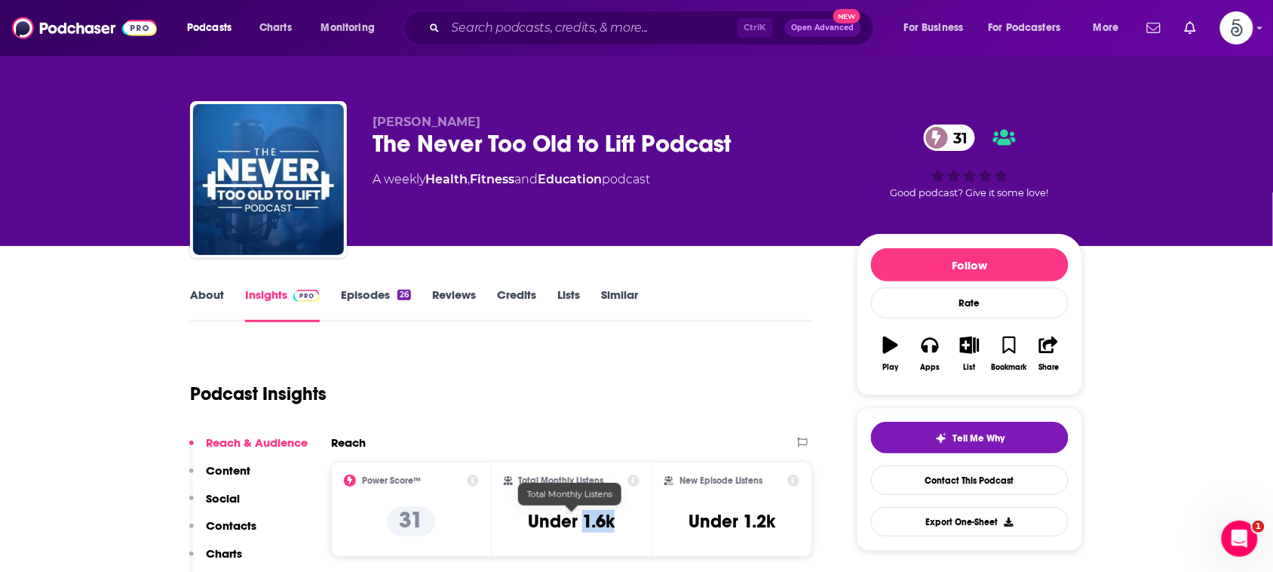
drag, startPoint x: 618, startPoint y: 523, endPoint x: 584, endPoint y: 525, distance: 34.0
click at [584, 525] on div "Total Monthly Listens Under 1.6k" at bounding box center [572, 508] width 136 height 69
copy h3 "1.6k"
click at [647, 21] on input "Search podcasts, credits, & more..." at bounding box center [592, 28] width 292 height 24
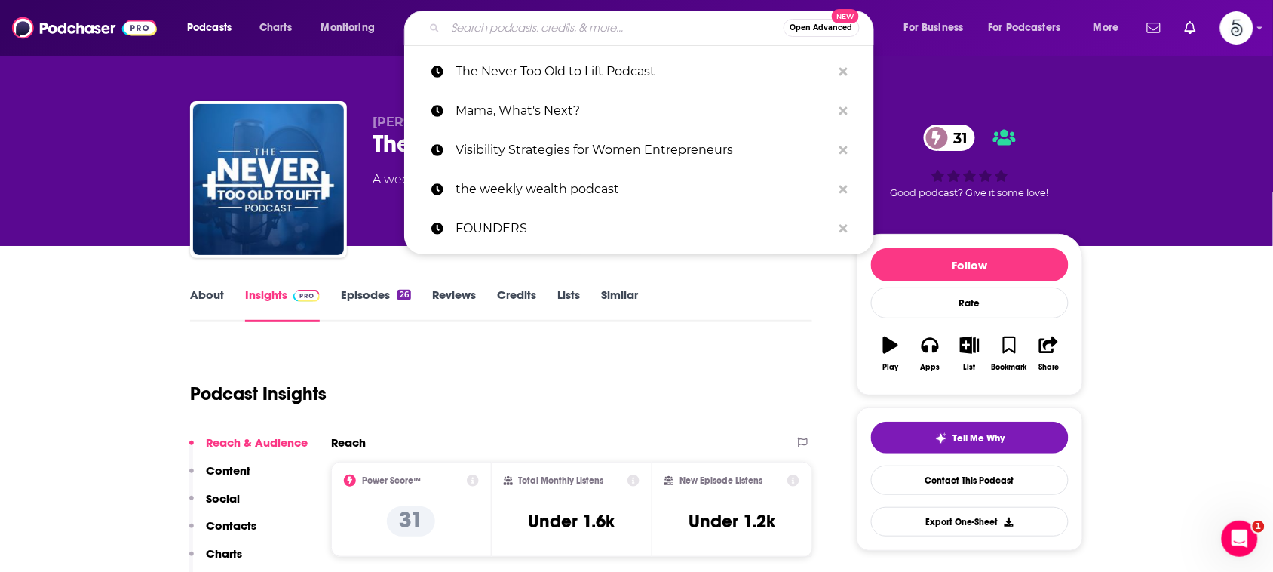
paste input "The Alchemists Inkwell"
type input "The Alchemists Inkwell"
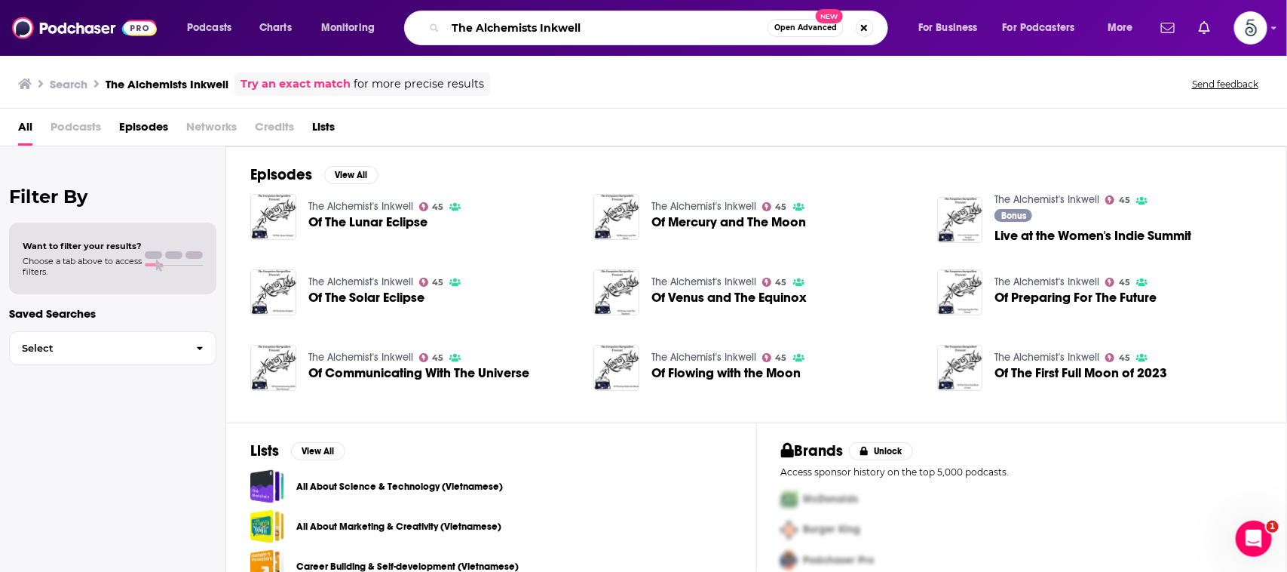
click at [679, 28] on input "The Alchemists Inkwell" at bounding box center [607, 28] width 322 height 24
drag, startPoint x: 679, startPoint y: 28, endPoint x: 404, endPoint y: 21, distance: 275.3
click at [404, 21] on div "The Alchemists Inkwell Open Advanced New" at bounding box center [646, 28] width 484 height 35
paste input "She's Making Millions"
type input "She's Making Millions"
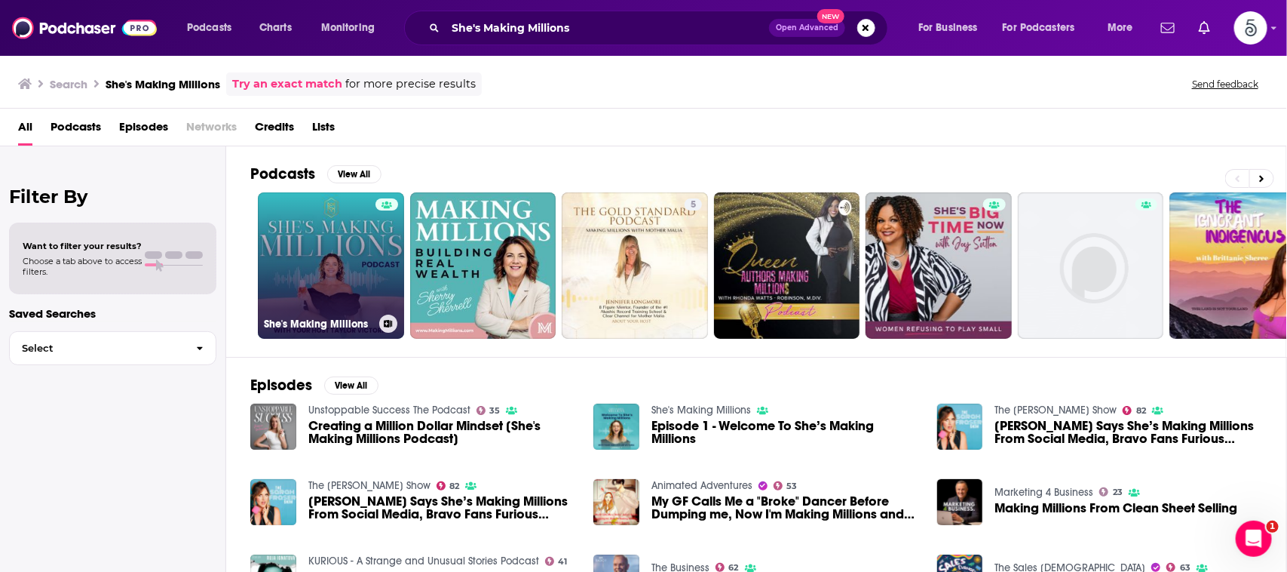
click at [311, 242] on link "She's Making Millions" at bounding box center [331, 265] width 146 height 146
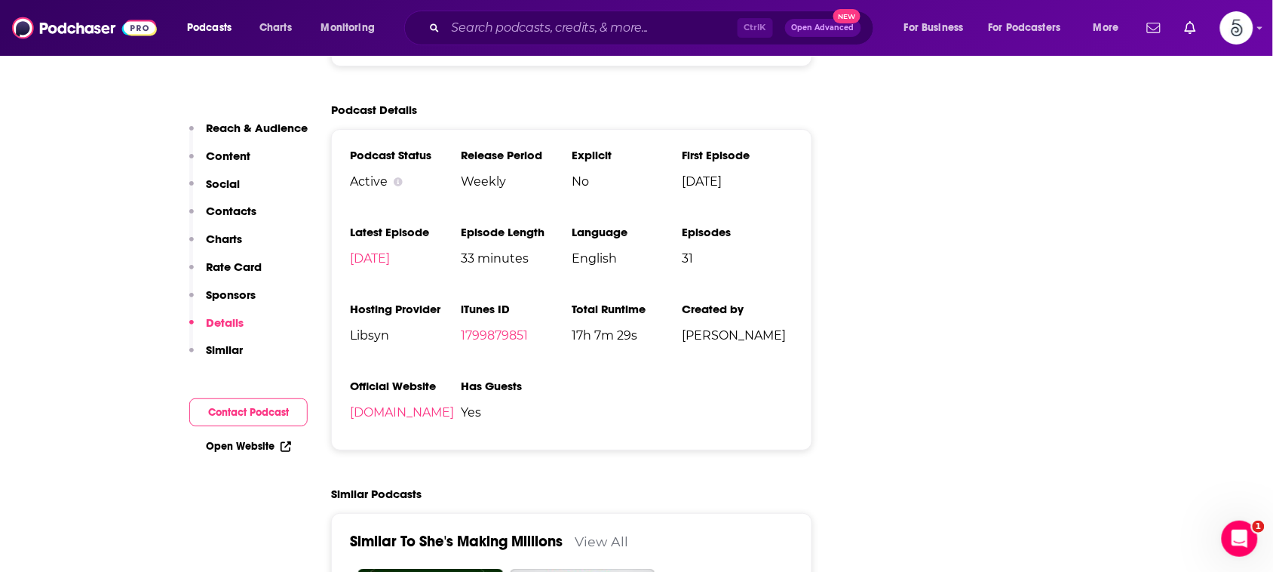
scroll to position [1706, 0]
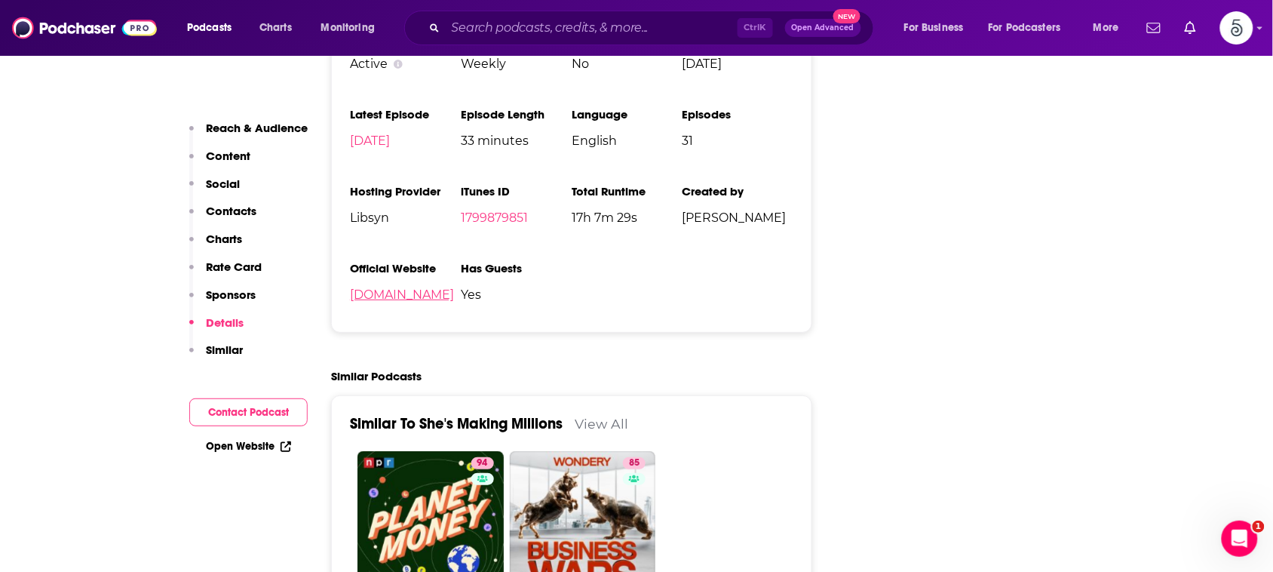
click at [379, 299] on link "[DOMAIN_NAME]" at bounding box center [402, 294] width 104 height 14
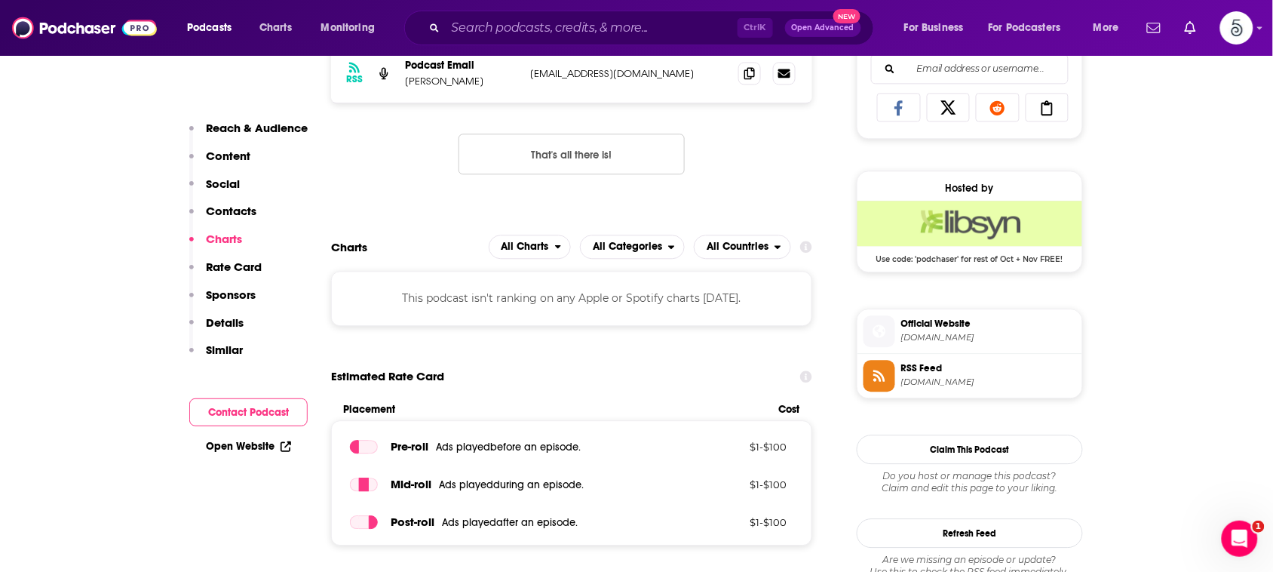
scroll to position [805, 0]
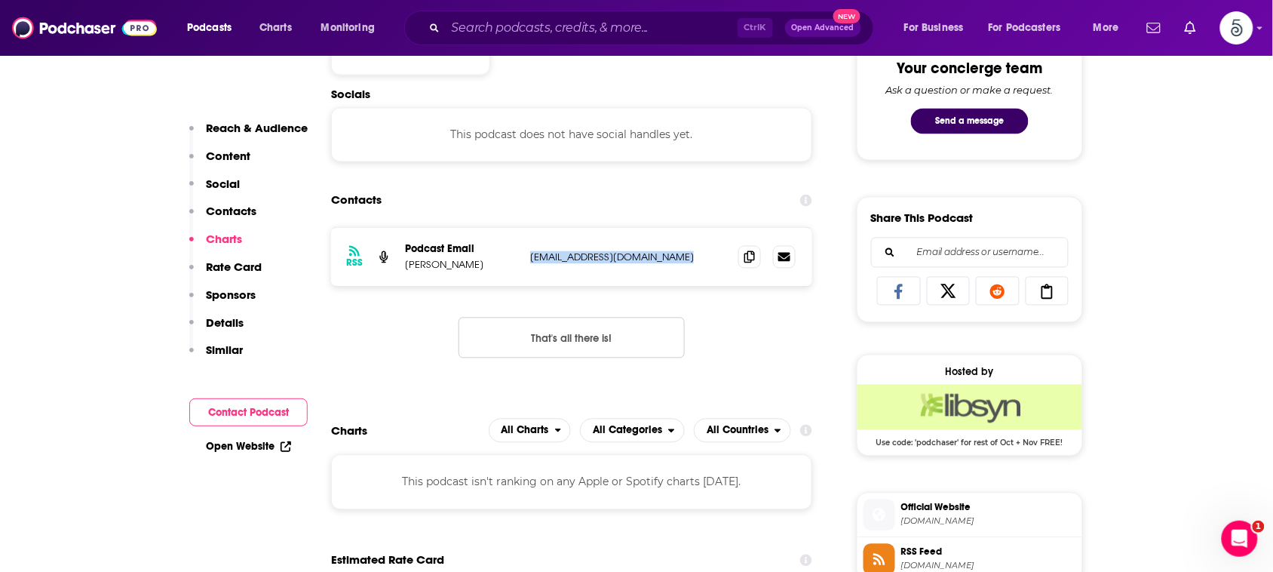
drag, startPoint x: 691, startPoint y: 247, endPoint x: 528, endPoint y: 253, distance: 163.0
click at [528, 253] on div "RSS Podcast Email [PERSON_NAME] [EMAIL_ADDRESS][DOMAIN_NAME] [EMAIL_ADDRESS][DO…" at bounding box center [571, 257] width 481 height 59
copy p "[EMAIL_ADDRESS][DOMAIN_NAME]"
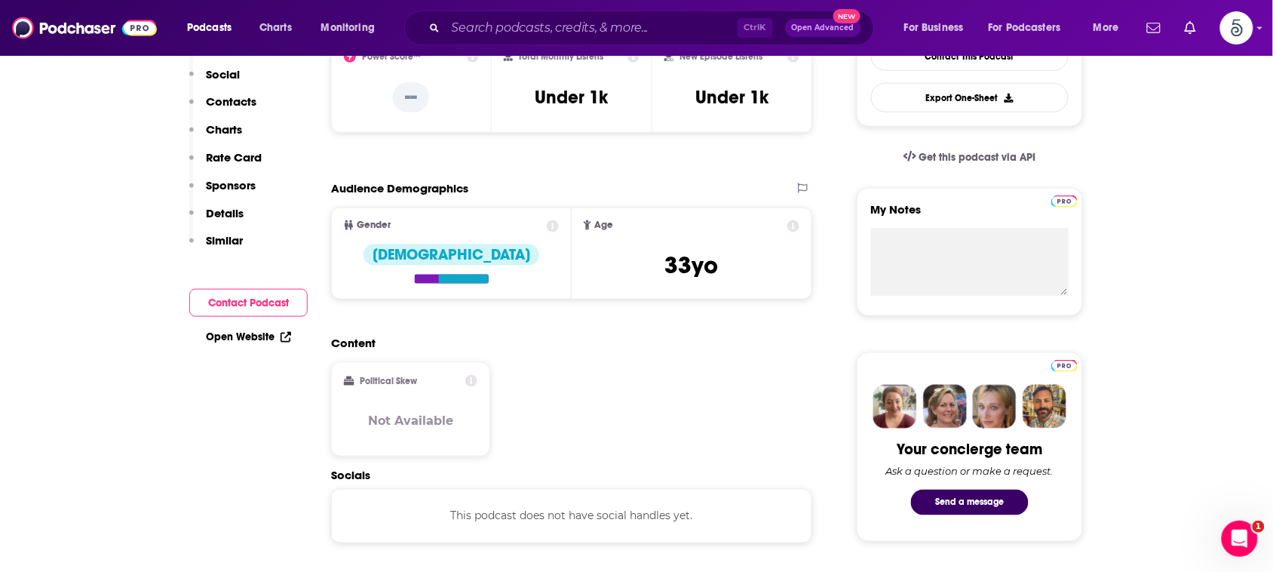
scroll to position [30, 0]
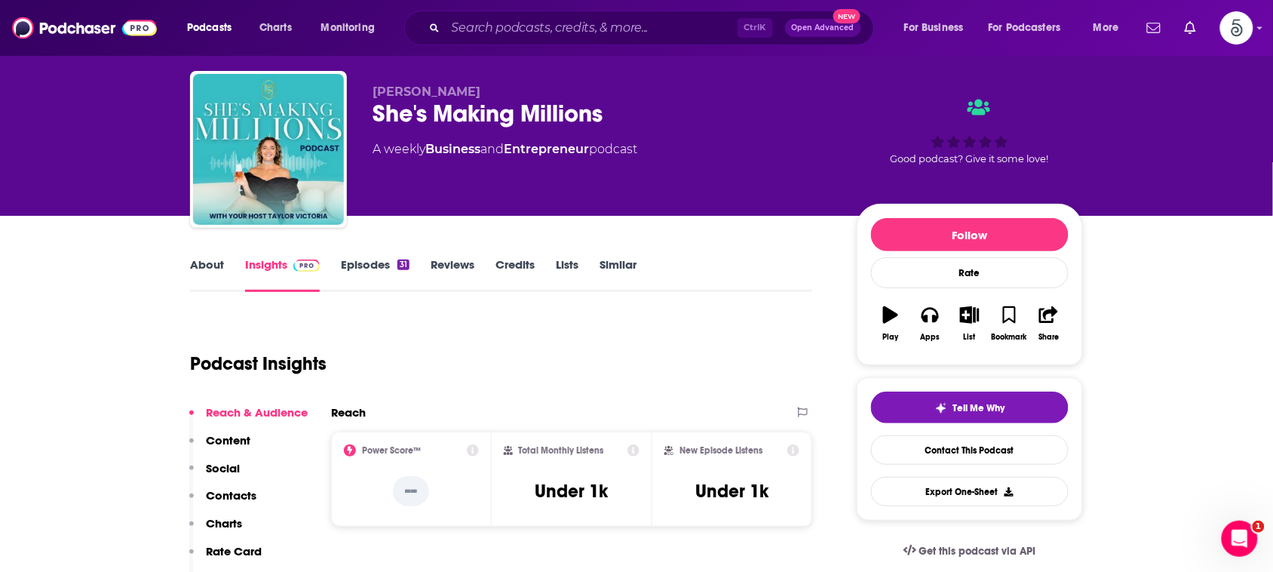
click at [201, 265] on link "About" at bounding box center [207, 274] width 34 height 35
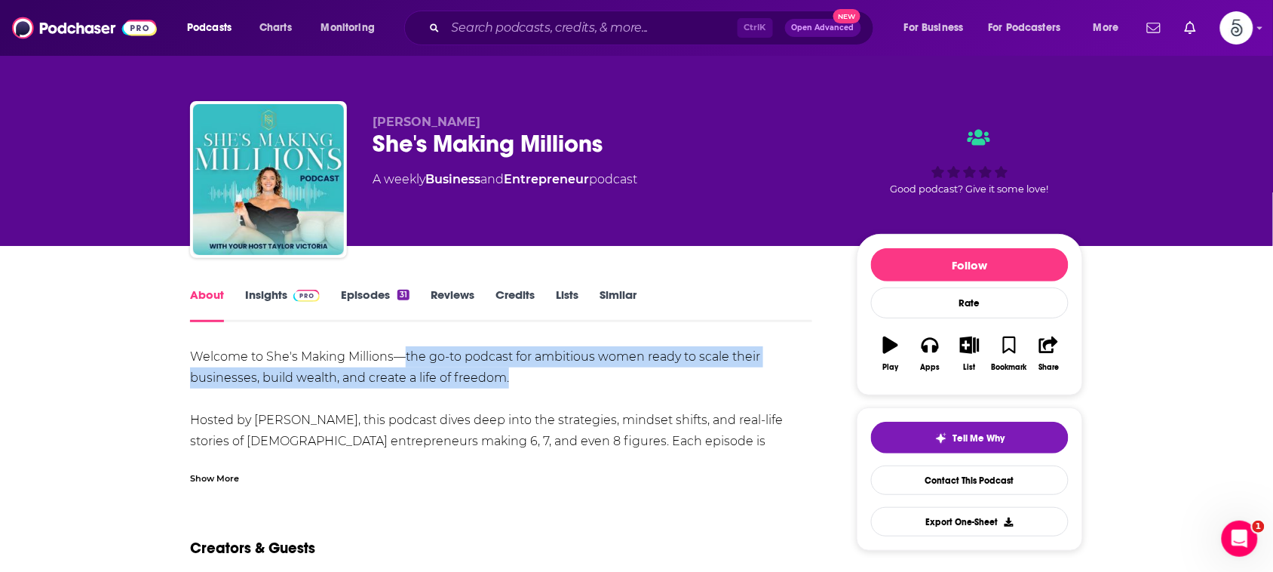
drag, startPoint x: 404, startPoint y: 352, endPoint x: 507, endPoint y: 383, distance: 107.8
click at [507, 383] on div "Welcome to She's Making Millions—the go-to podcast for ambitious women ready to…" at bounding box center [501, 472] width 622 height 253
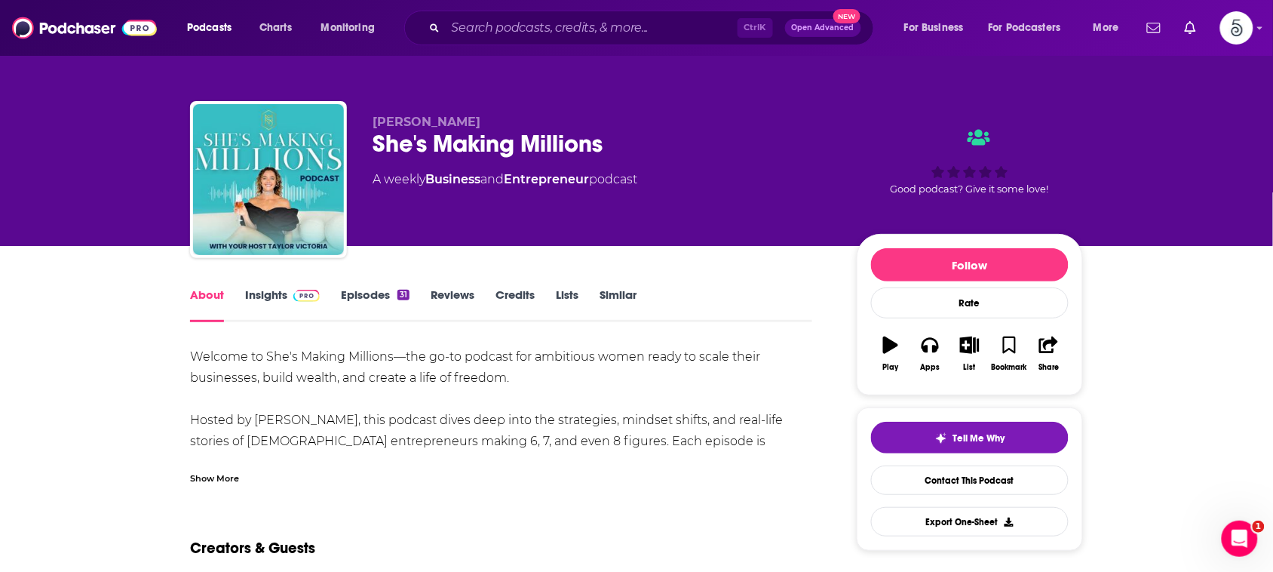
click at [225, 479] on div "Show More" at bounding box center [214, 477] width 49 height 14
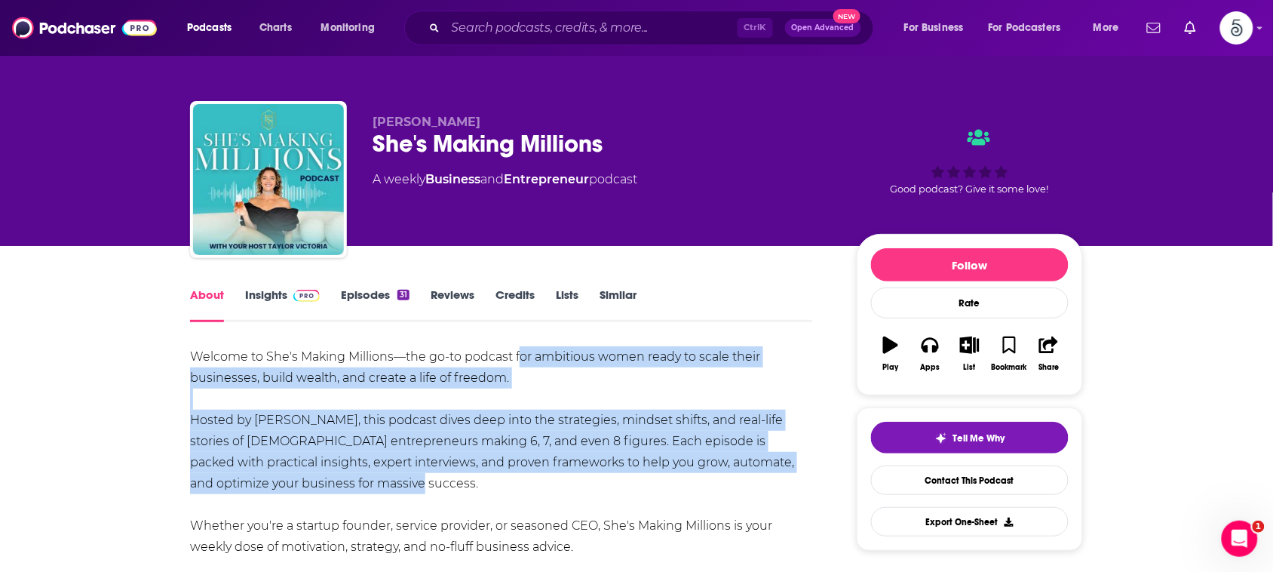
drag, startPoint x: 517, startPoint y: 354, endPoint x: 317, endPoint y: 479, distance: 236.0
click at [317, 479] on div "Welcome to She's Making Millions—the go-to podcast for ambitious women ready to…" at bounding box center [501, 472] width 622 height 253
copy div "or ambitious women ready to scale their businesses, build wealth, and create a …"
